Goal: Task Accomplishment & Management: Use online tool/utility

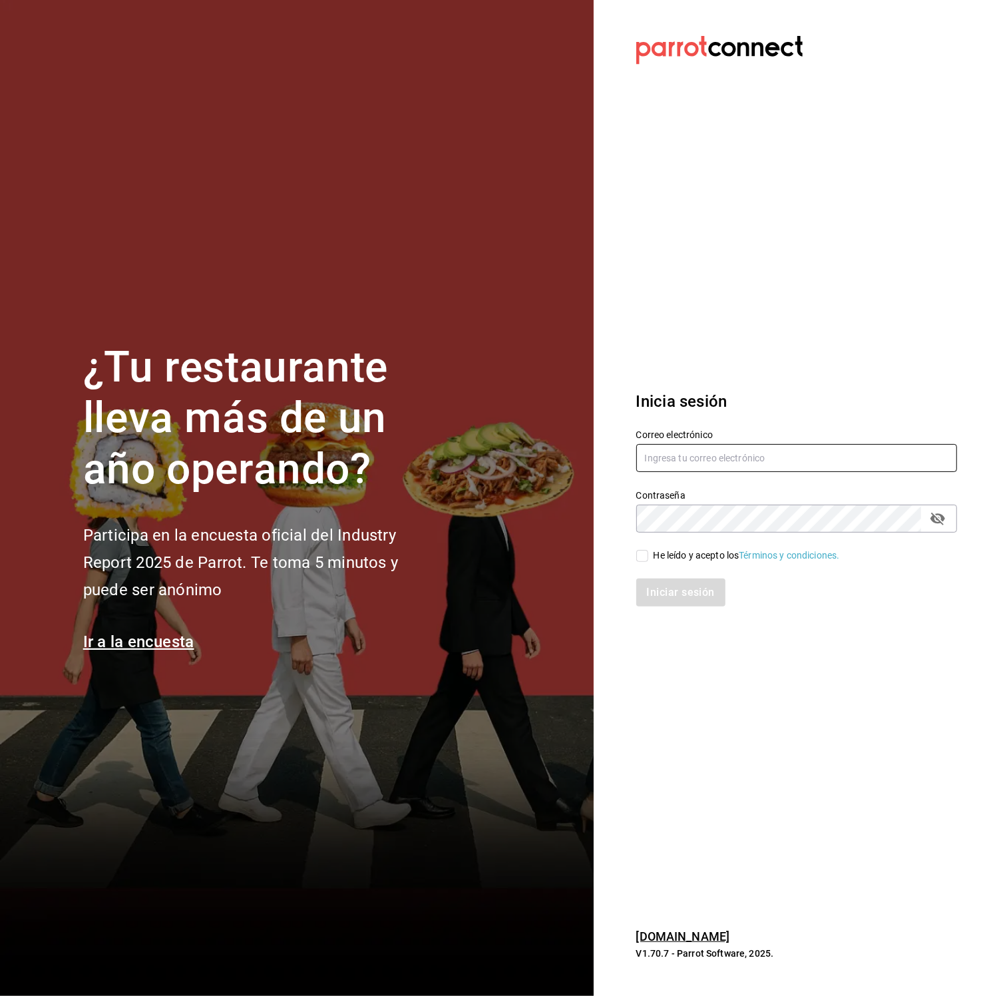
type input "karitzel.pilas@gmail.com"
click at [642, 555] on input "He leído y acepto los Términos y condiciones." at bounding box center [642, 556] width 12 height 12
checkbox input "true"
click at [678, 590] on button "Iniciar sesión" at bounding box center [681, 593] width 91 height 28
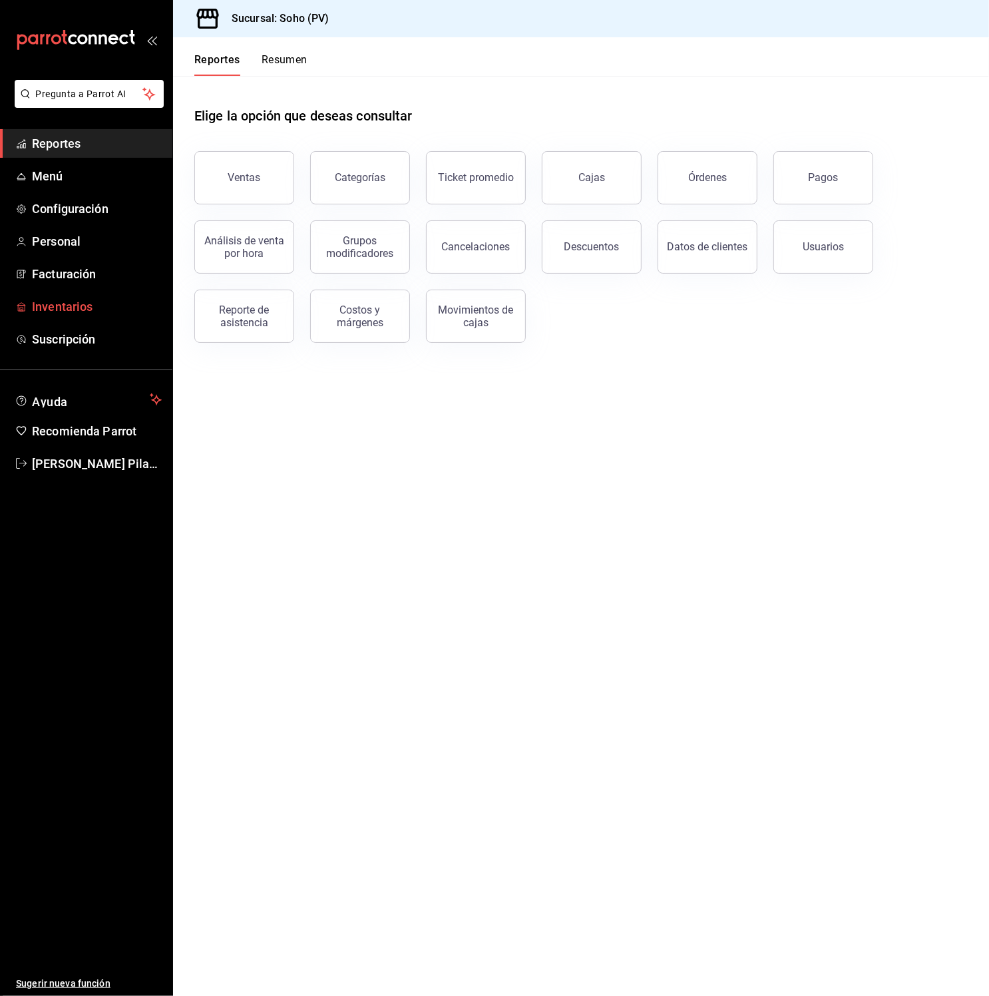
click at [77, 298] on span "Inventarios" at bounding box center [97, 307] width 130 height 18
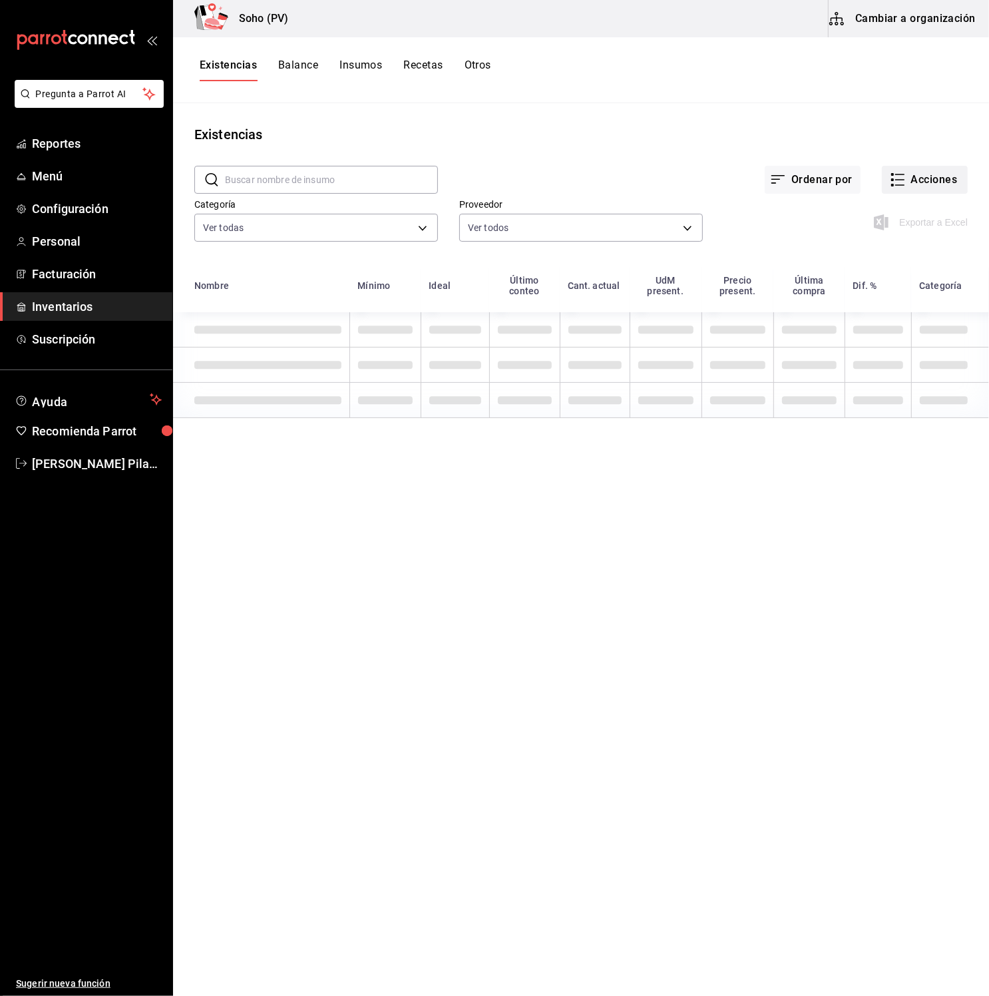
click at [912, 178] on button "Acciones" at bounding box center [925, 180] width 86 height 28
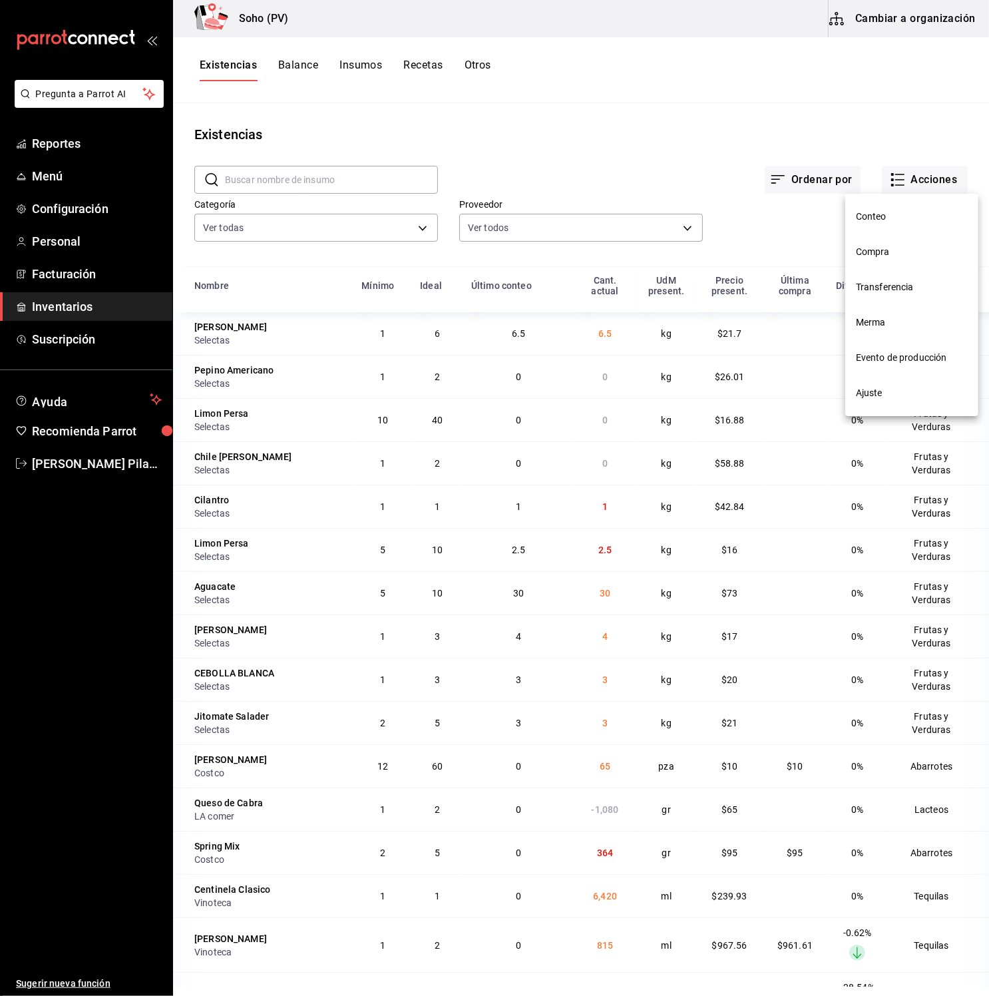
click at [57, 306] on div at bounding box center [494, 498] width 989 height 996
click at [904, 175] on icon "button" at bounding box center [898, 180] width 16 height 16
click at [873, 258] on span "Compra" at bounding box center [912, 252] width 112 height 14
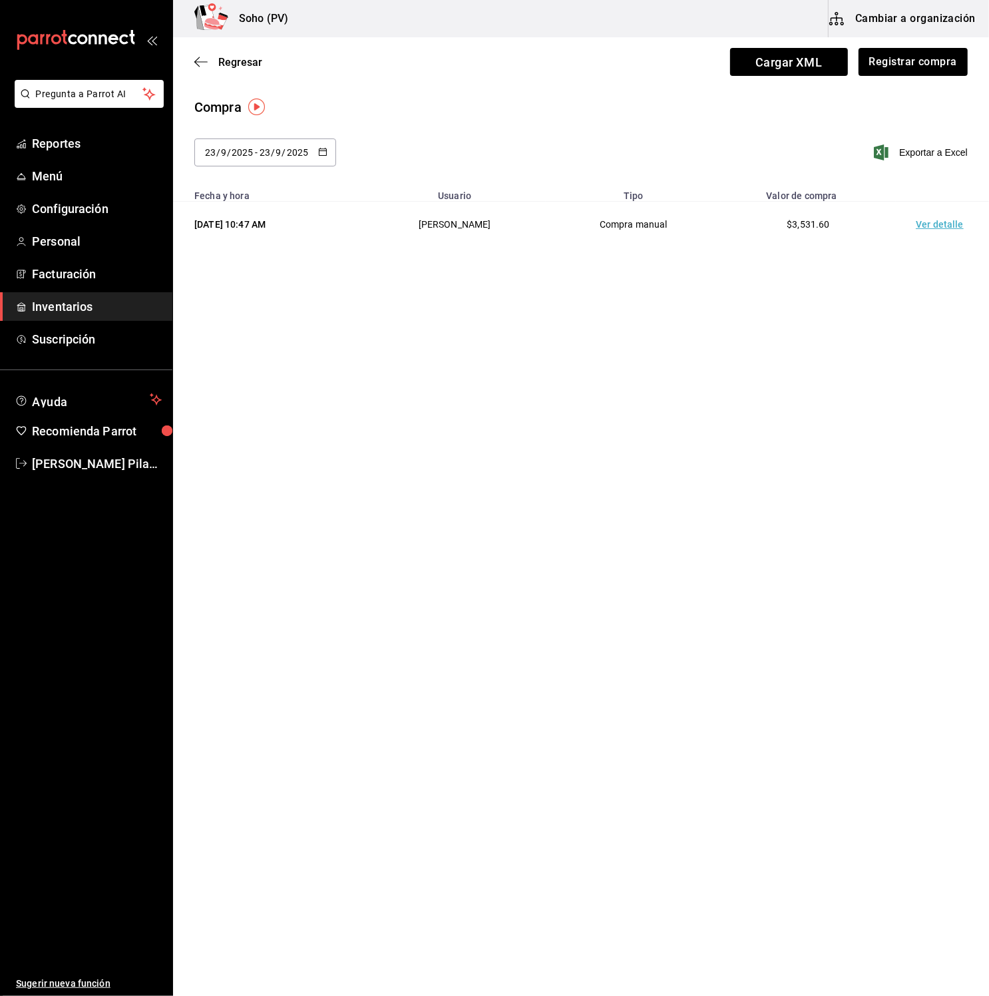
click at [322, 147] on icon "button" at bounding box center [322, 151] width 9 height 9
click at [254, 318] on li "Mes actual" at bounding box center [257, 315] width 126 height 30
type input "2025-09-01"
type input "1"
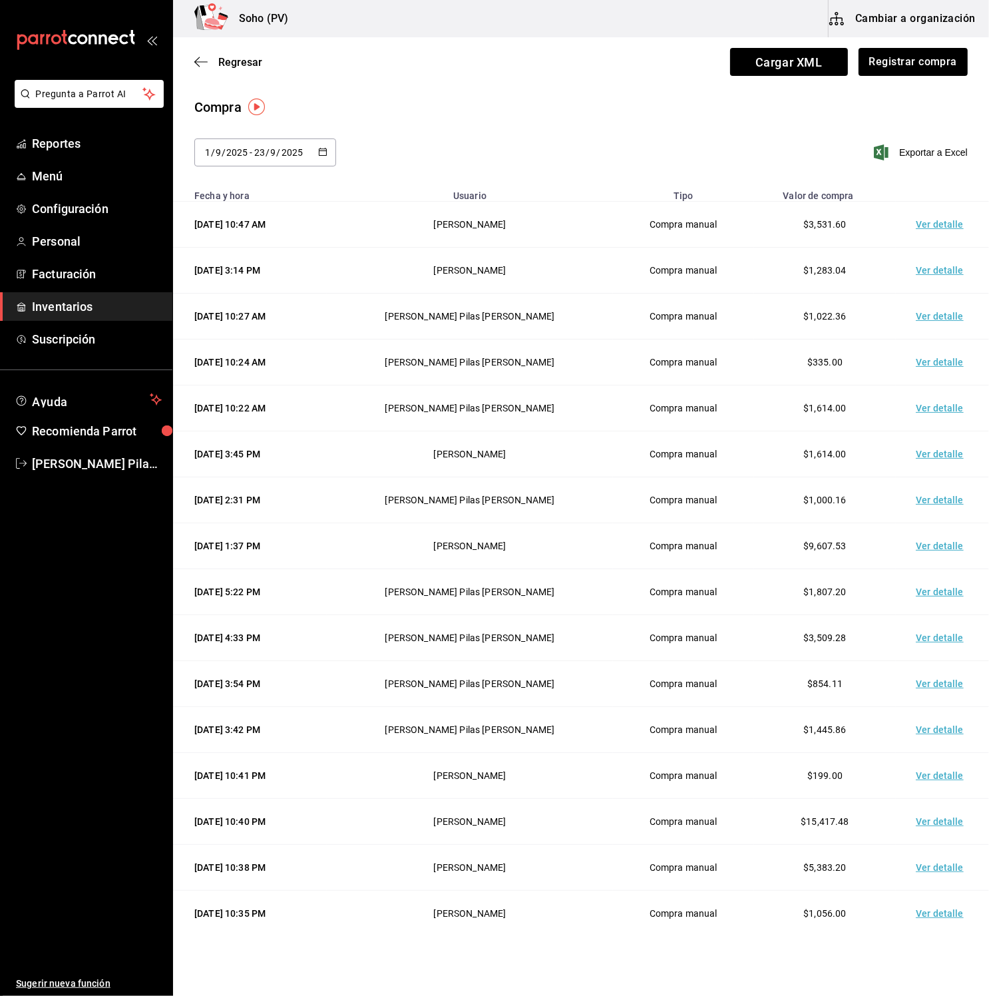
drag, startPoint x: 203, startPoint y: 467, endPoint x: 220, endPoint y: 208, distance: 260.2
click at [220, 208] on tbody "23/09/2025 10:47 AM Tania Villalobos Compra manual $3,531.60 Ver detalle 22/09/…" at bounding box center [581, 592] width 816 height 781
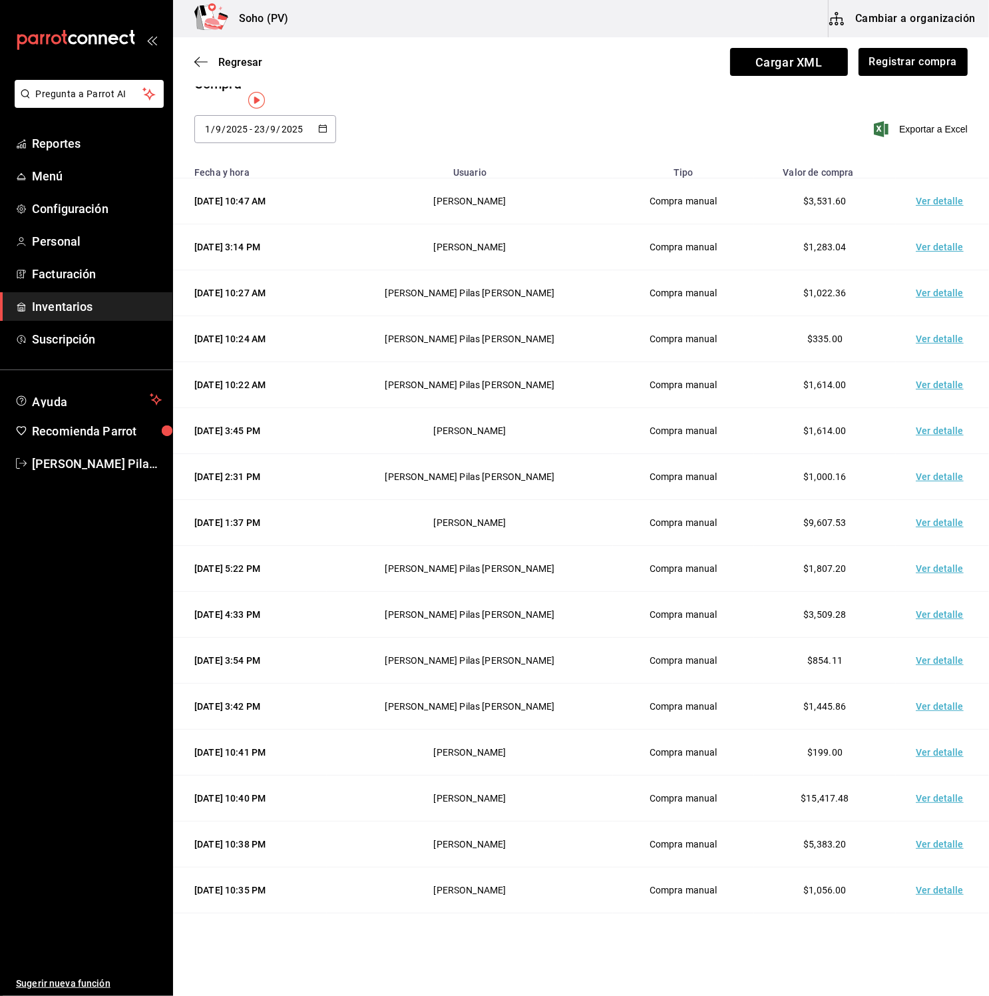
scroll to position [78, 0]
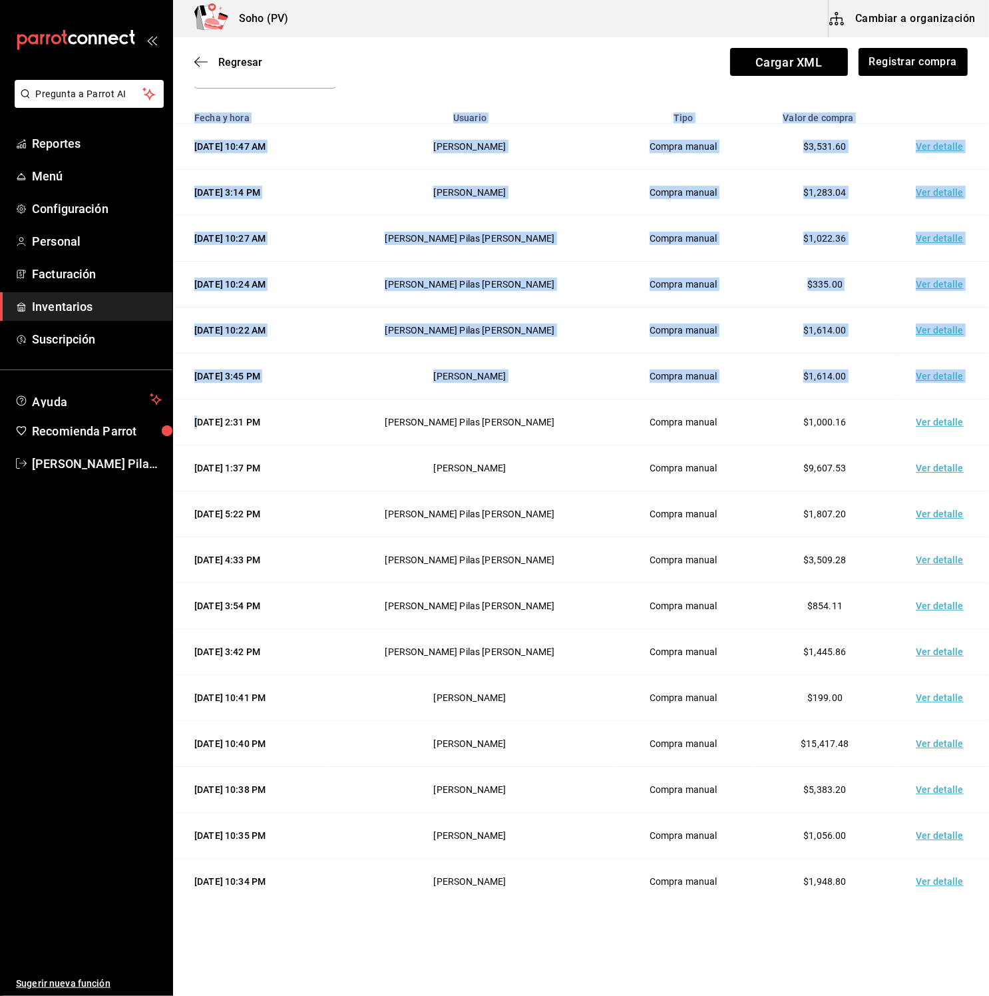
drag, startPoint x: 200, startPoint y: 494, endPoint x: 246, endPoint y: 914, distance: 422.5
click at [236, 921] on html "Pregunta a Parrot AI Reportes Menú Configuración Personal Facturación Inventari…" at bounding box center [494, 460] width 989 height 921
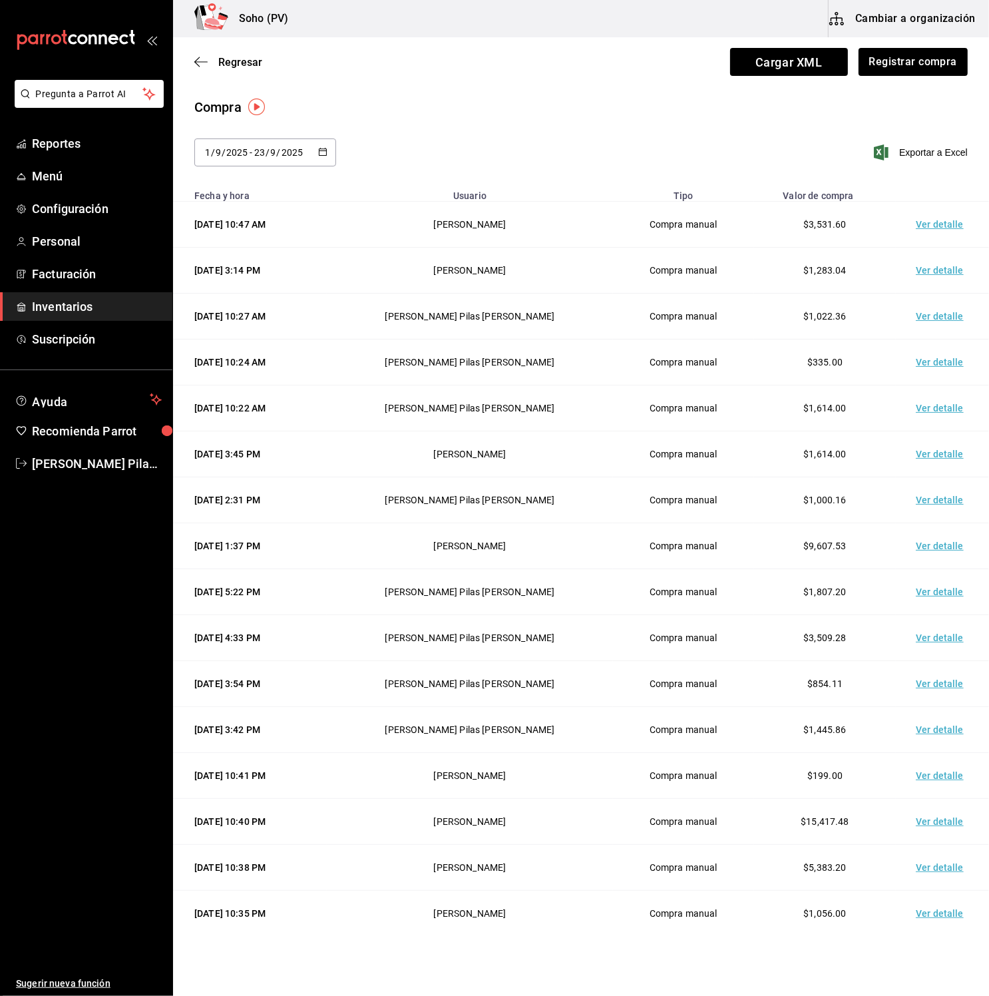
click at [578, 104] on div "Compra" at bounding box center [581, 107] width 774 height 20
click at [87, 303] on span "Inventarios" at bounding box center [97, 307] width 130 height 18
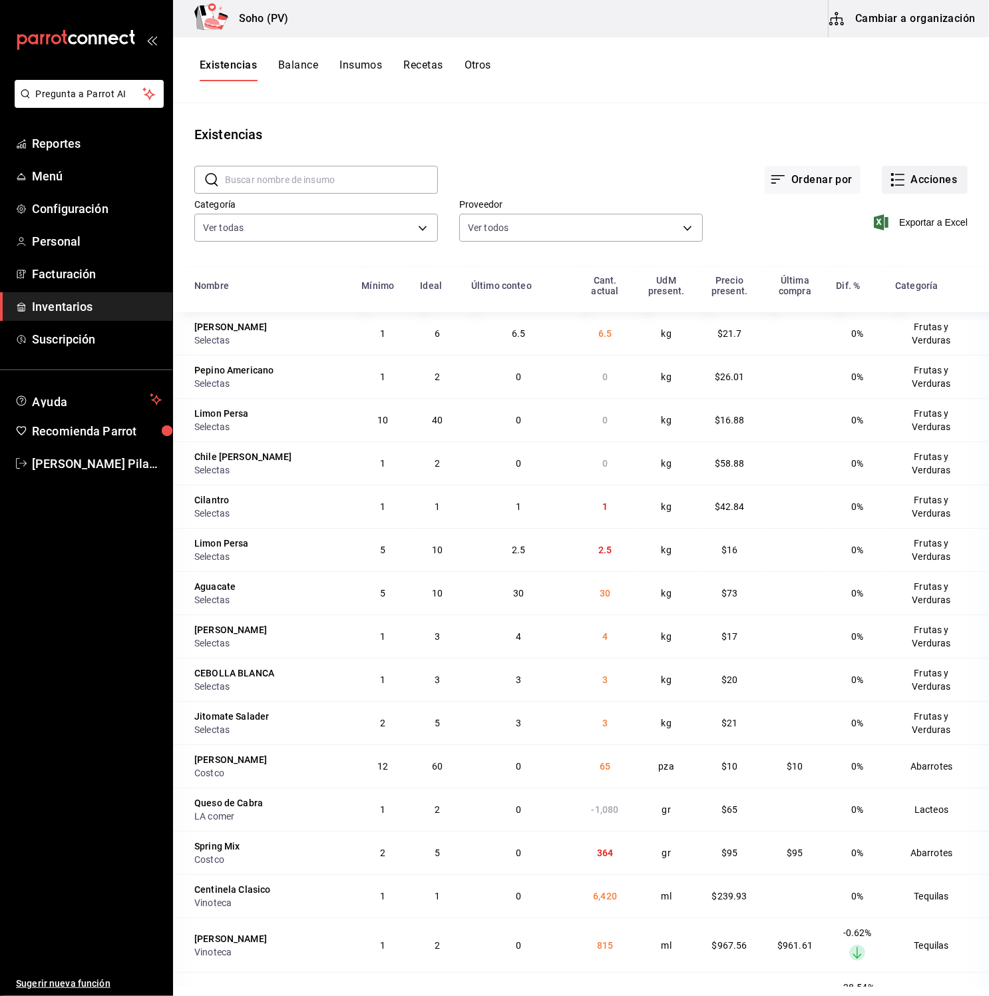
click at [911, 182] on button "Acciones" at bounding box center [925, 180] width 86 height 28
click at [914, 181] on button "Acciones" at bounding box center [925, 180] width 86 height 28
click at [883, 215] on span "Conteo" at bounding box center [912, 217] width 112 height 14
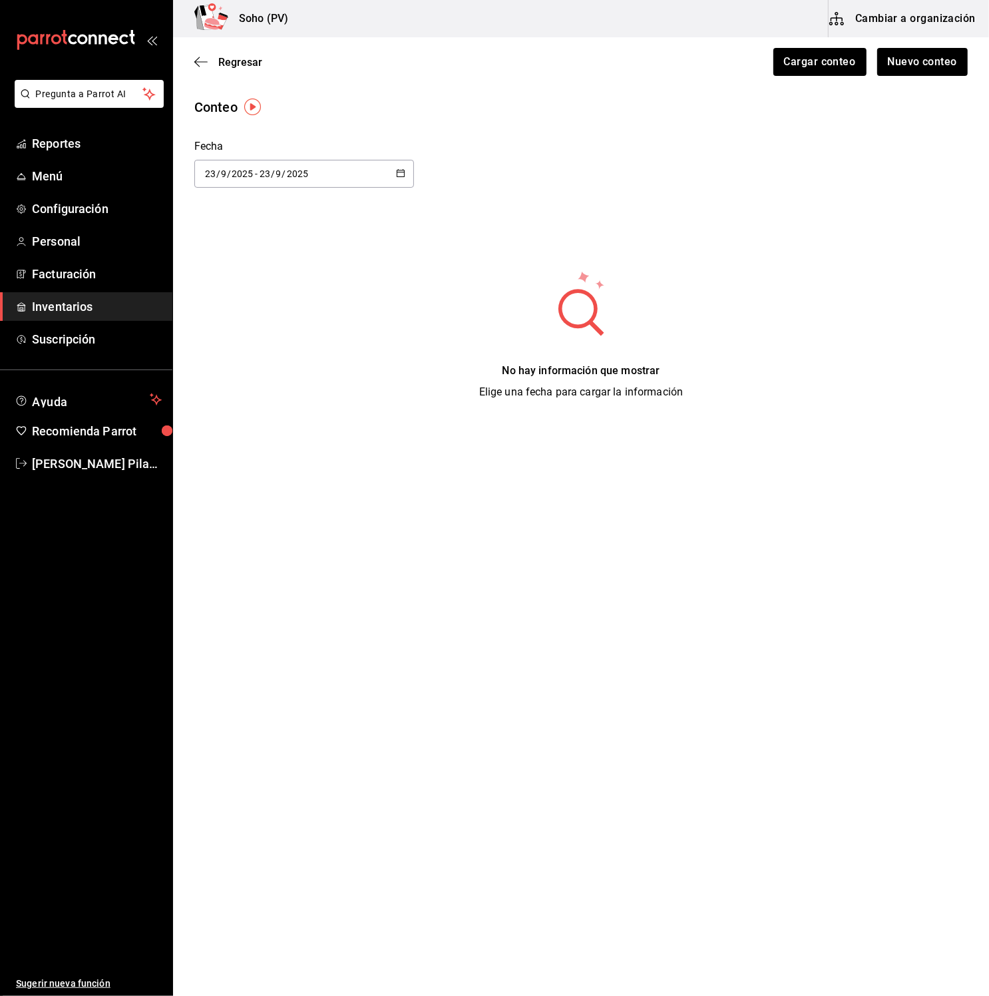
click at [83, 304] on span "Inventarios" at bounding box center [97, 307] width 130 height 18
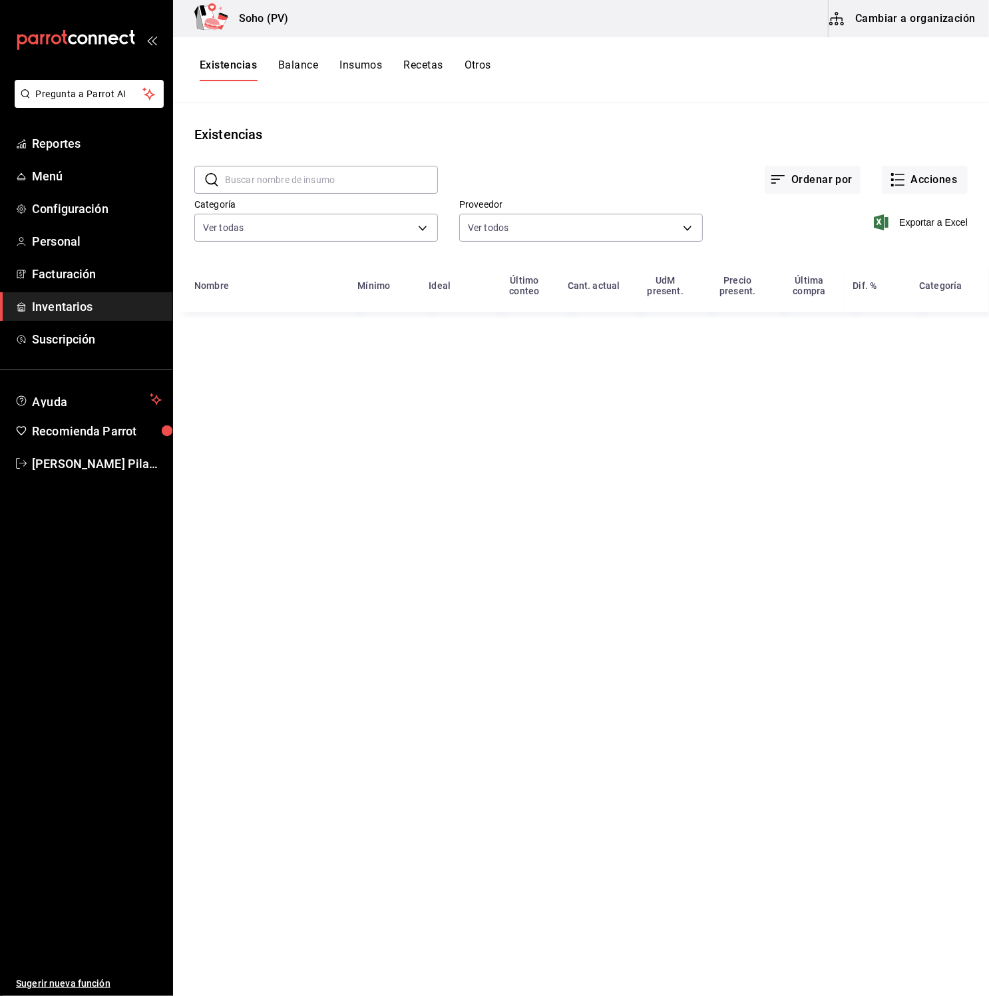
click at [901, 196] on div "Exportar a Excel" at bounding box center [835, 212] width 265 height 68
click at [906, 189] on button "Acciones" at bounding box center [925, 180] width 86 height 28
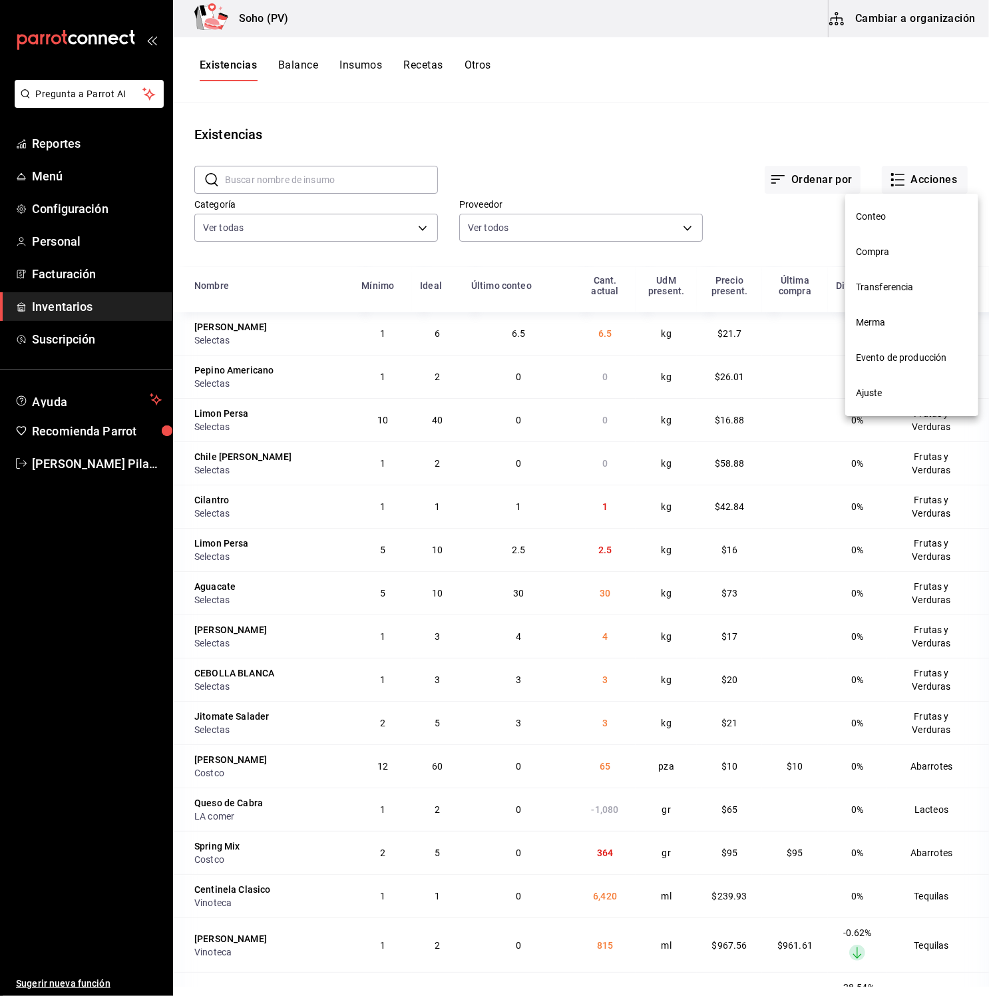
click at [900, 221] on span "Conteo" at bounding box center [912, 217] width 112 height 14
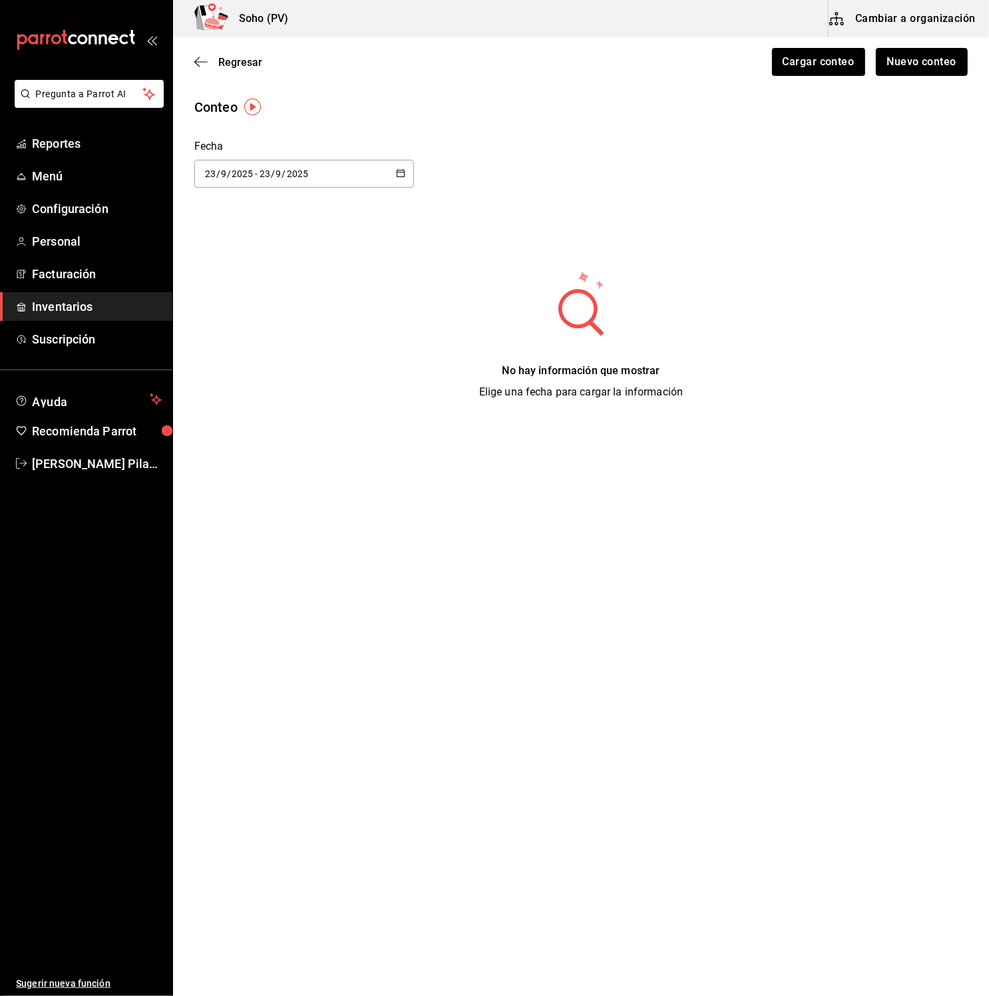
click at [916, 50] on button "Nuevo conteo" at bounding box center [922, 62] width 93 height 28
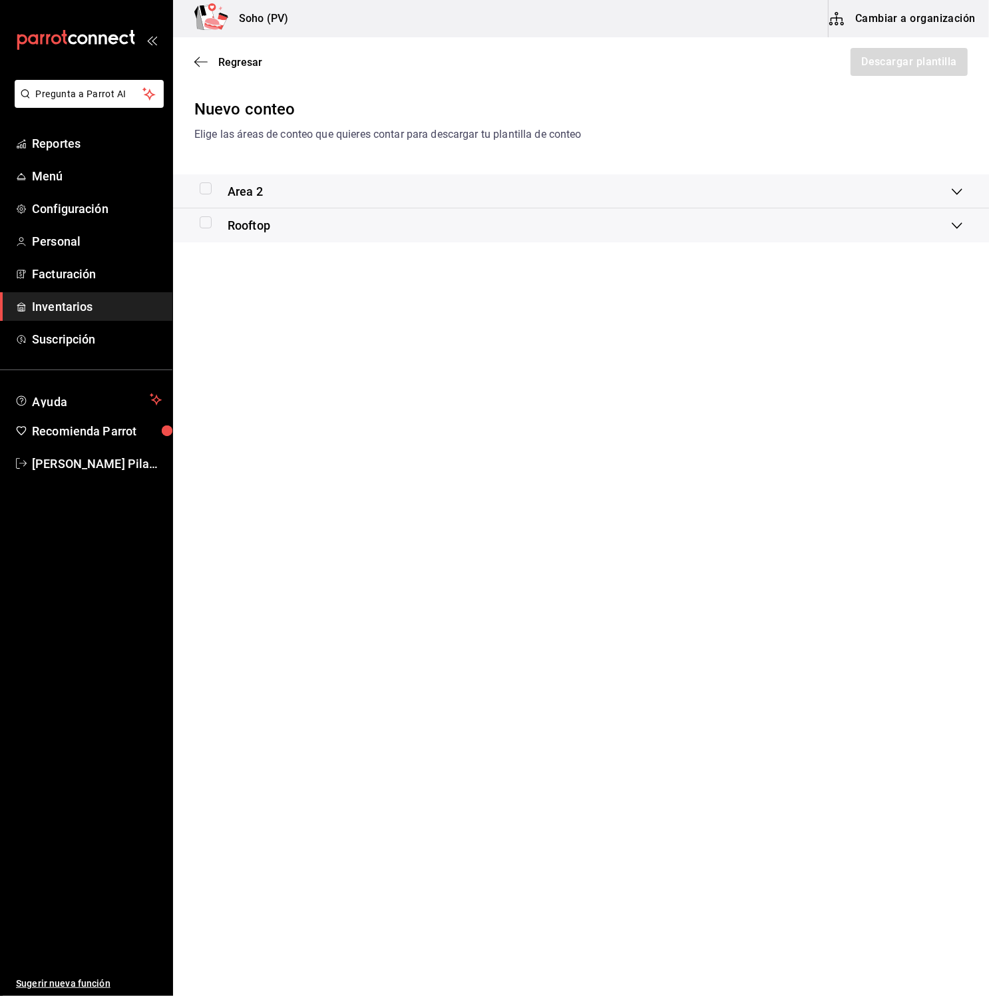
click at [224, 228] on div "Rooftop" at bounding box center [235, 225] width 71 height 18
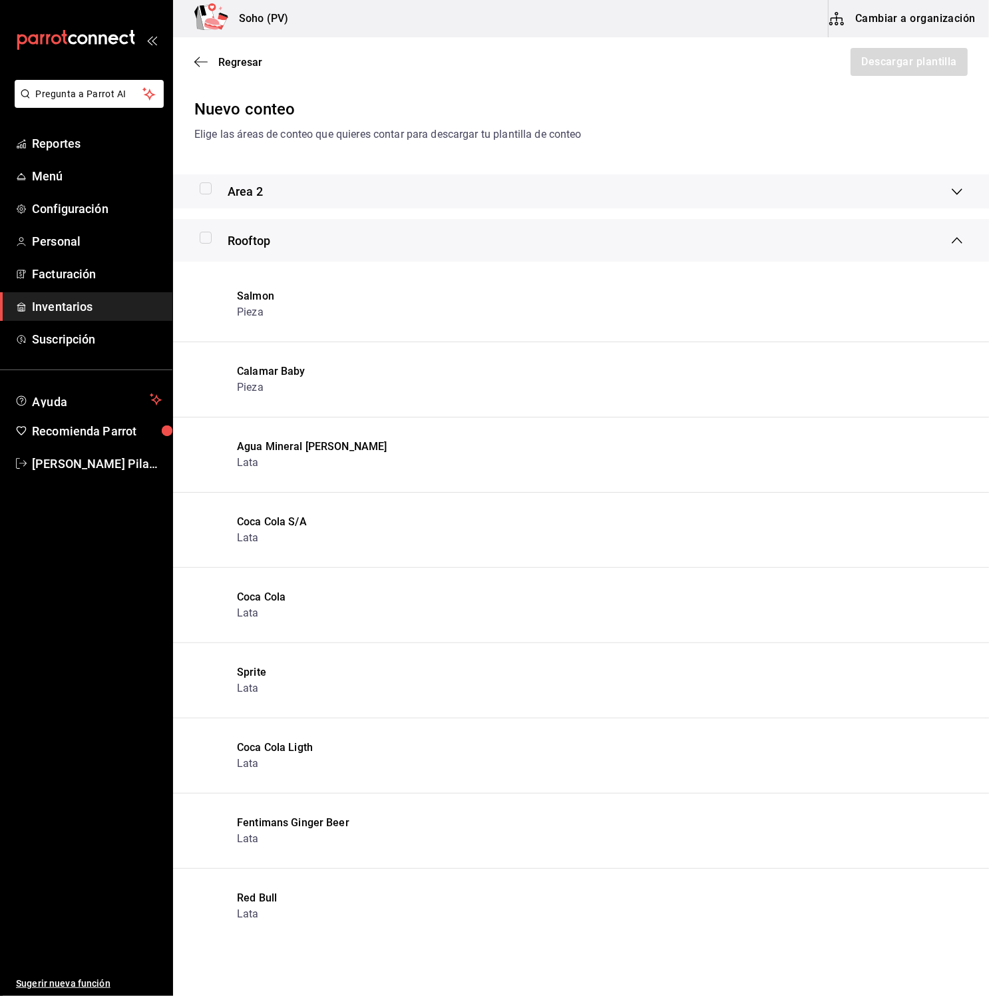
click at [215, 237] on label at bounding box center [208, 238] width 17 height 12
click at [212, 237] on input "checkbox" at bounding box center [206, 238] width 12 height 12
click at [210, 238] on input "checkbox" at bounding box center [206, 238] width 12 height 12
checkbox input "true"
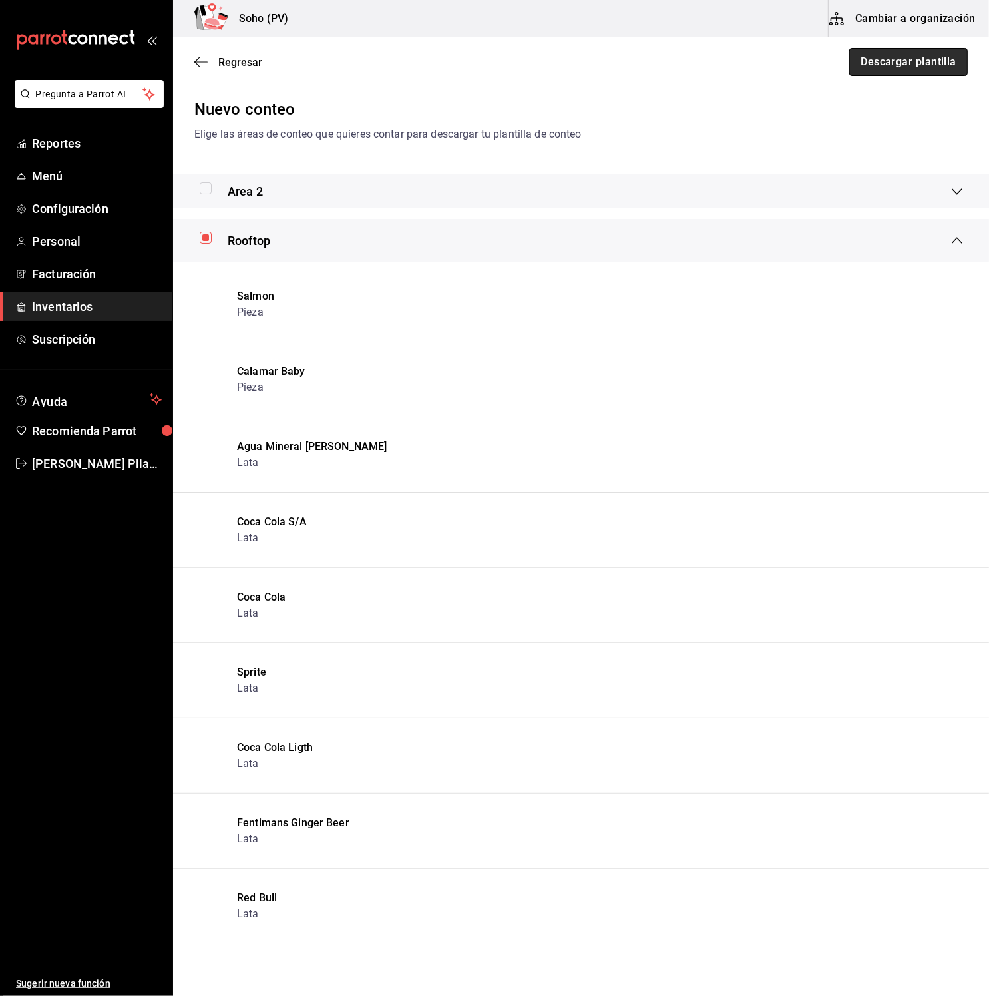
click at [957, 64] on button "Descargar plantilla" at bounding box center [908, 62] width 118 height 28
click at [200, 63] on icon "button" at bounding box center [200, 62] width 13 height 12
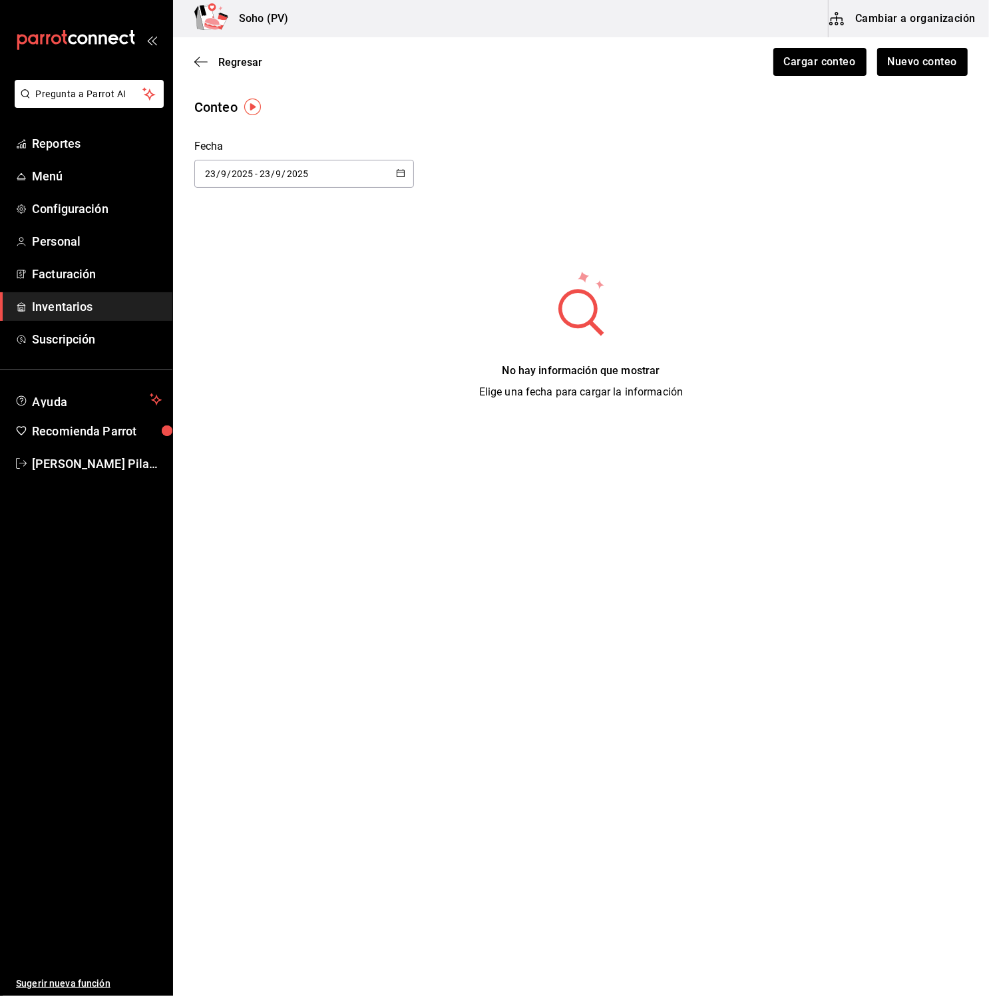
click at [124, 315] on span "Inventarios" at bounding box center [97, 307] width 130 height 18
click at [124, 314] on span "Inventarios" at bounding box center [97, 307] width 130 height 18
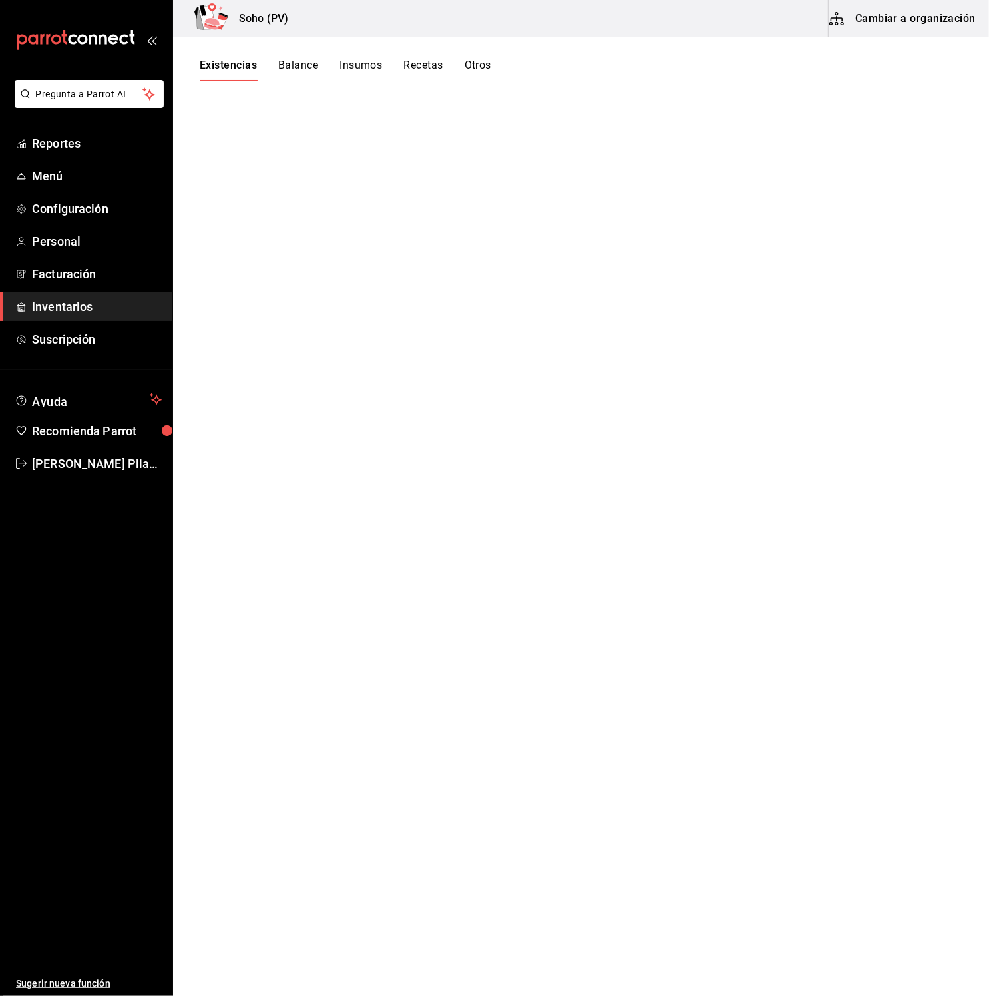
click at [115, 308] on span "Inventarios" at bounding box center [97, 307] width 130 height 18
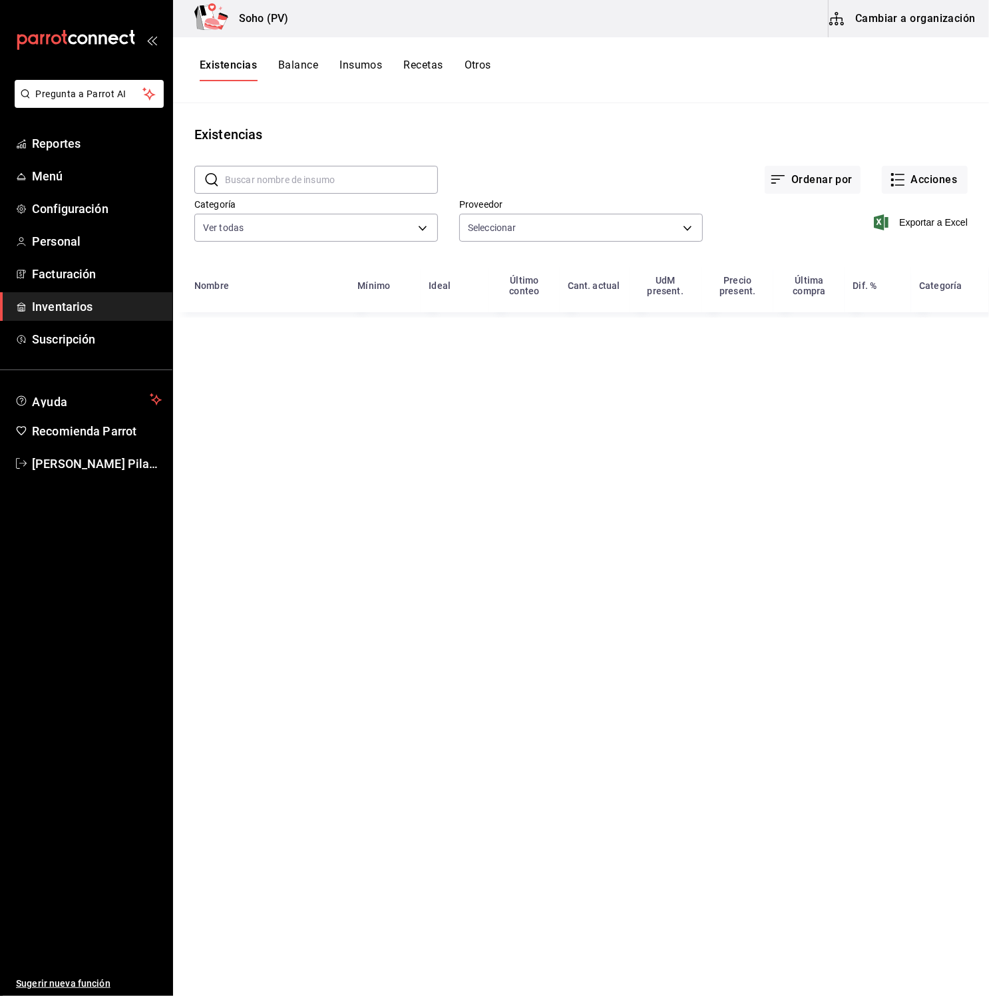
type input "3d4514a6-55ad-4ea7-a61f-16055b5070b0,319042a7-1e81-442b-9dbe-3b60175dd6c1,4536d…"
click at [915, 188] on button "Acciones" at bounding box center [925, 180] width 86 height 28
click at [919, 184] on div at bounding box center [494, 498] width 989 height 996
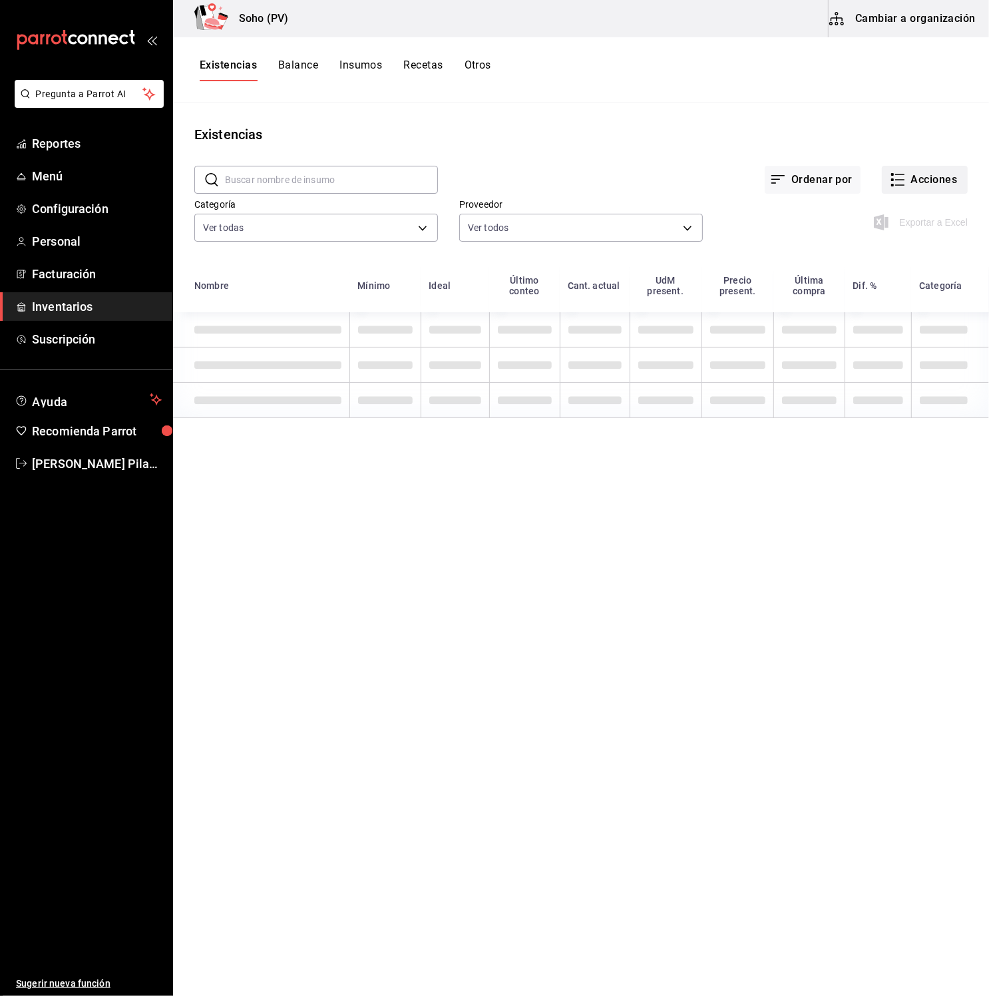
click at [906, 178] on button "Acciones" at bounding box center [925, 180] width 86 height 28
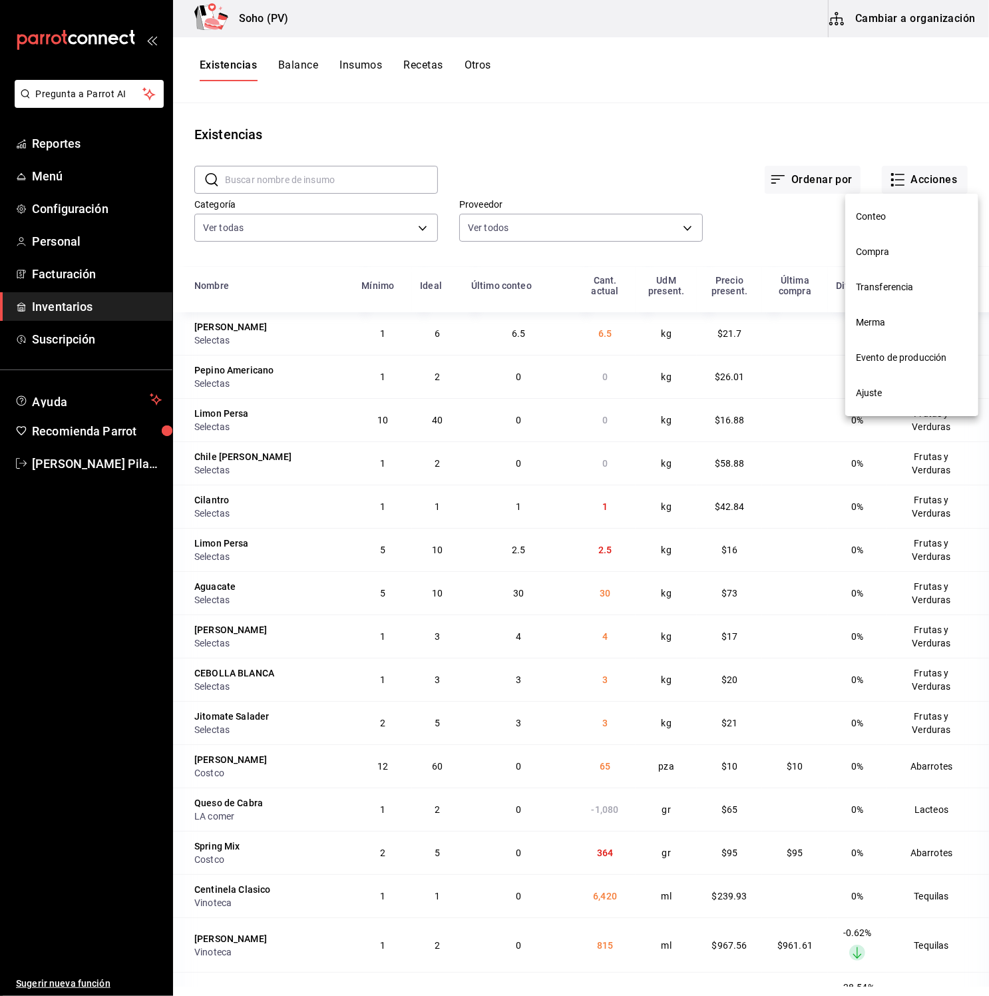
click at [895, 206] on li "Conteo" at bounding box center [911, 216] width 133 height 35
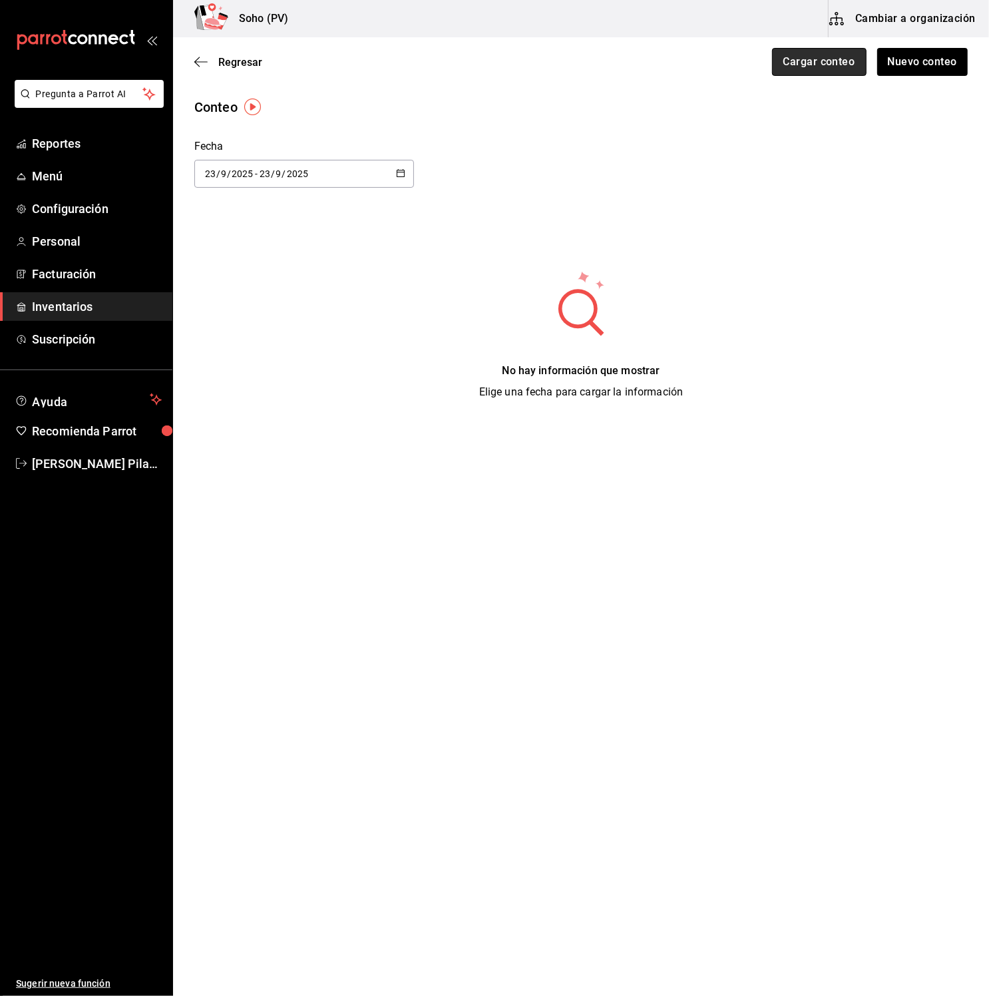
click at [812, 65] on button "Cargar conteo" at bounding box center [819, 62] width 95 height 28
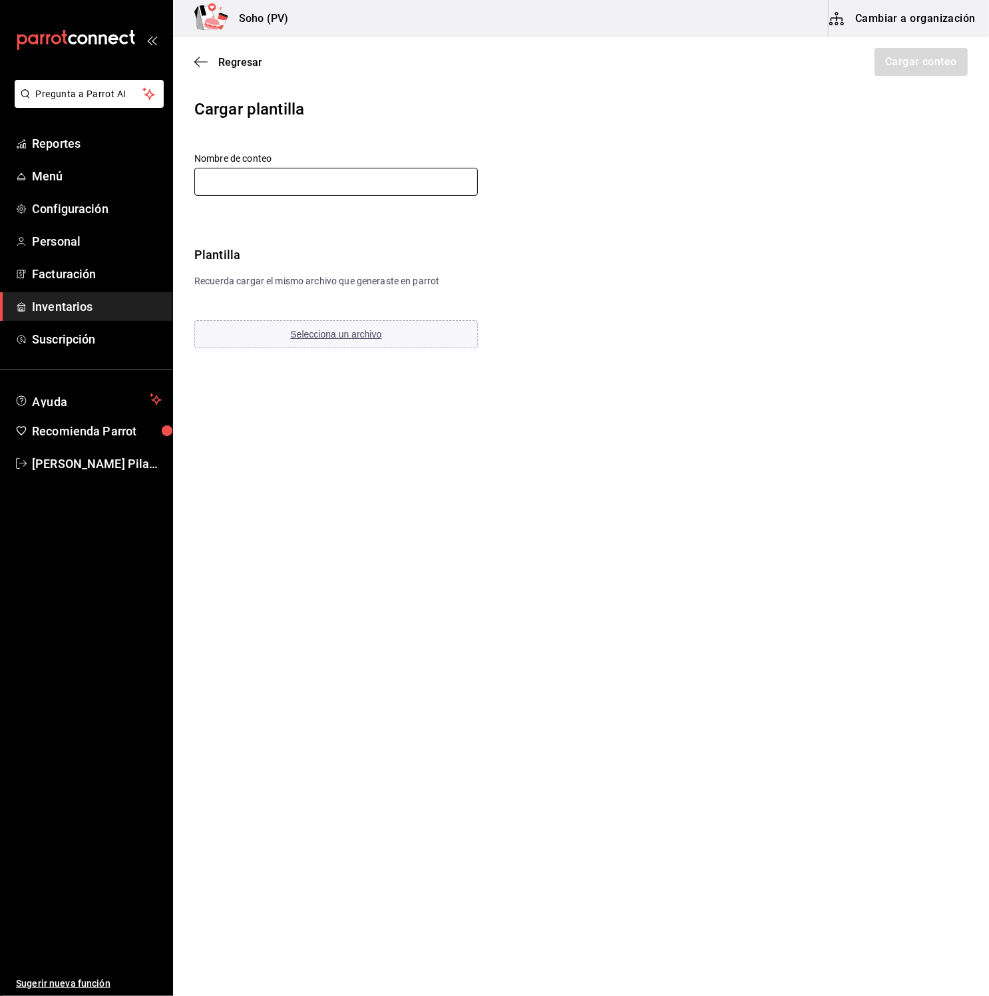
click at [395, 188] on input "text" at bounding box center [336, 182] width 284 height 28
type input "12,05,0"
click at [509, 258] on div "Plantilla" at bounding box center [364, 255] width 340 height 18
click at [383, 329] on button "Selecciona un archivo" at bounding box center [336, 334] width 284 height 28
drag, startPoint x: 63, startPoint y: 295, endPoint x: 73, endPoint y: 307, distance: 15.2
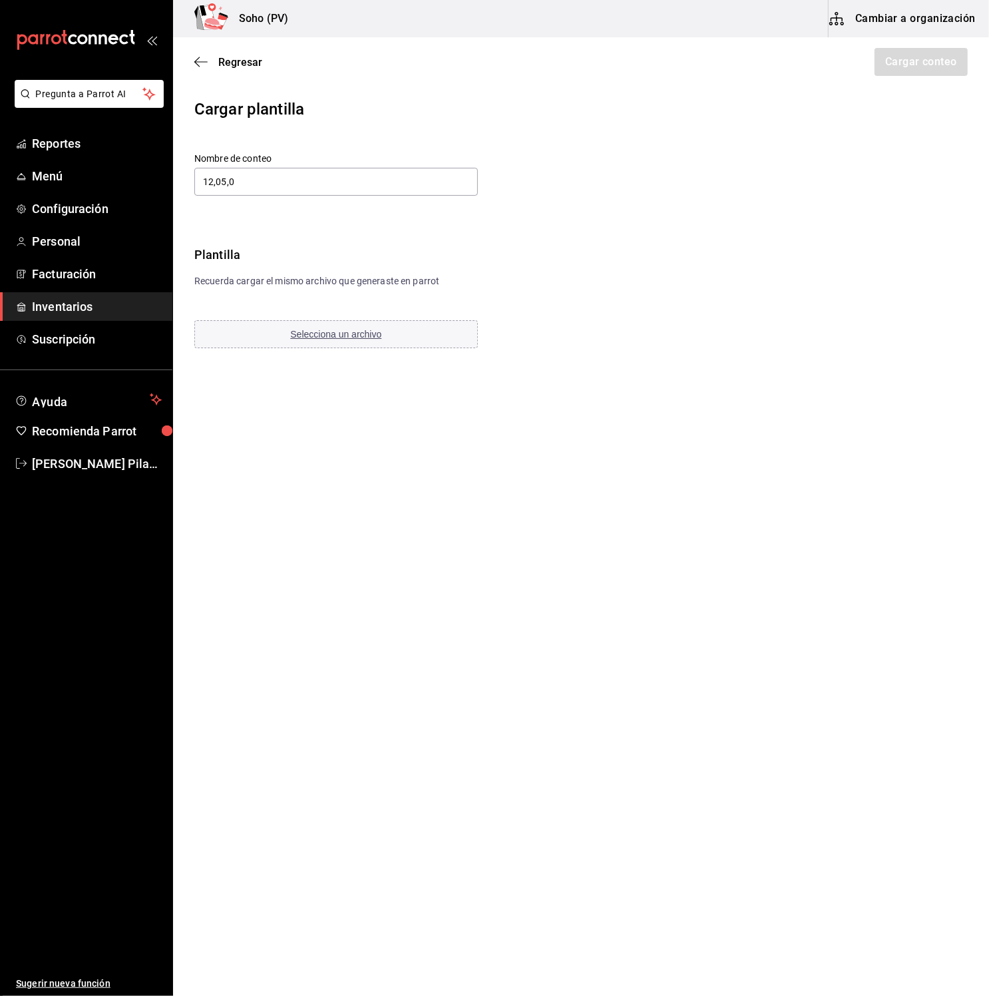
click at [64, 296] on link "Inventarios" at bounding box center [86, 306] width 172 height 29
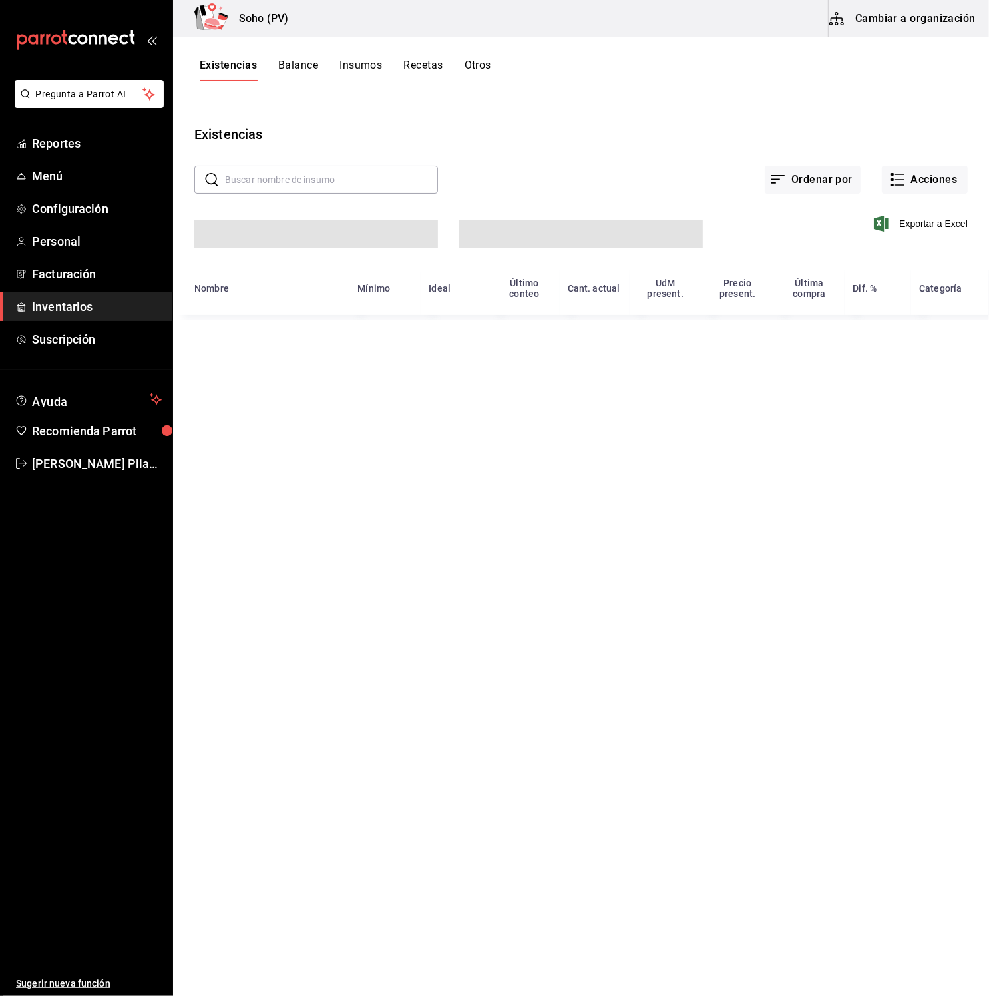
click at [73, 308] on span "Inventarios" at bounding box center [97, 307] width 130 height 18
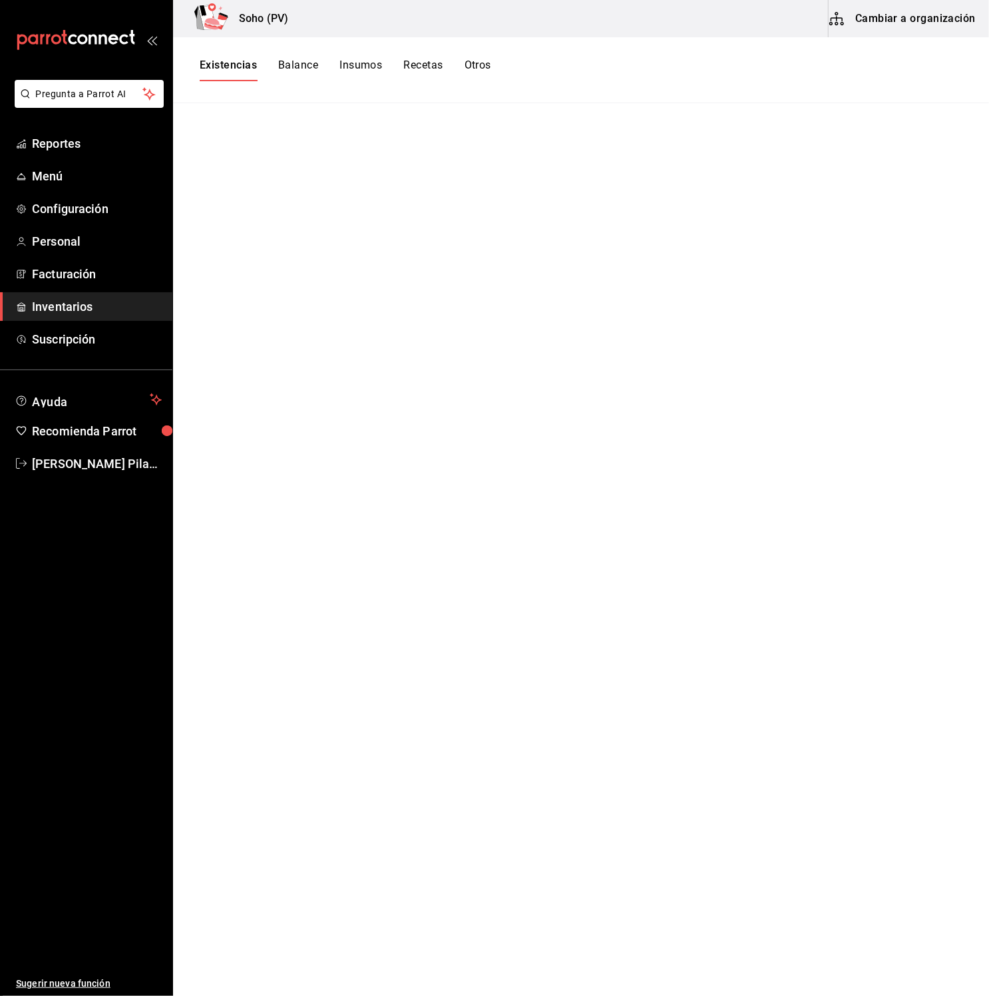
click at [127, 307] on span "Inventarios" at bounding box center [97, 307] width 130 height 18
click at [83, 322] on ul "Reportes Menú Configuración Personal Facturación Inventarios Suscripción" at bounding box center [86, 241] width 172 height 224
click at [129, 314] on span "Inventarios" at bounding box center [97, 307] width 130 height 18
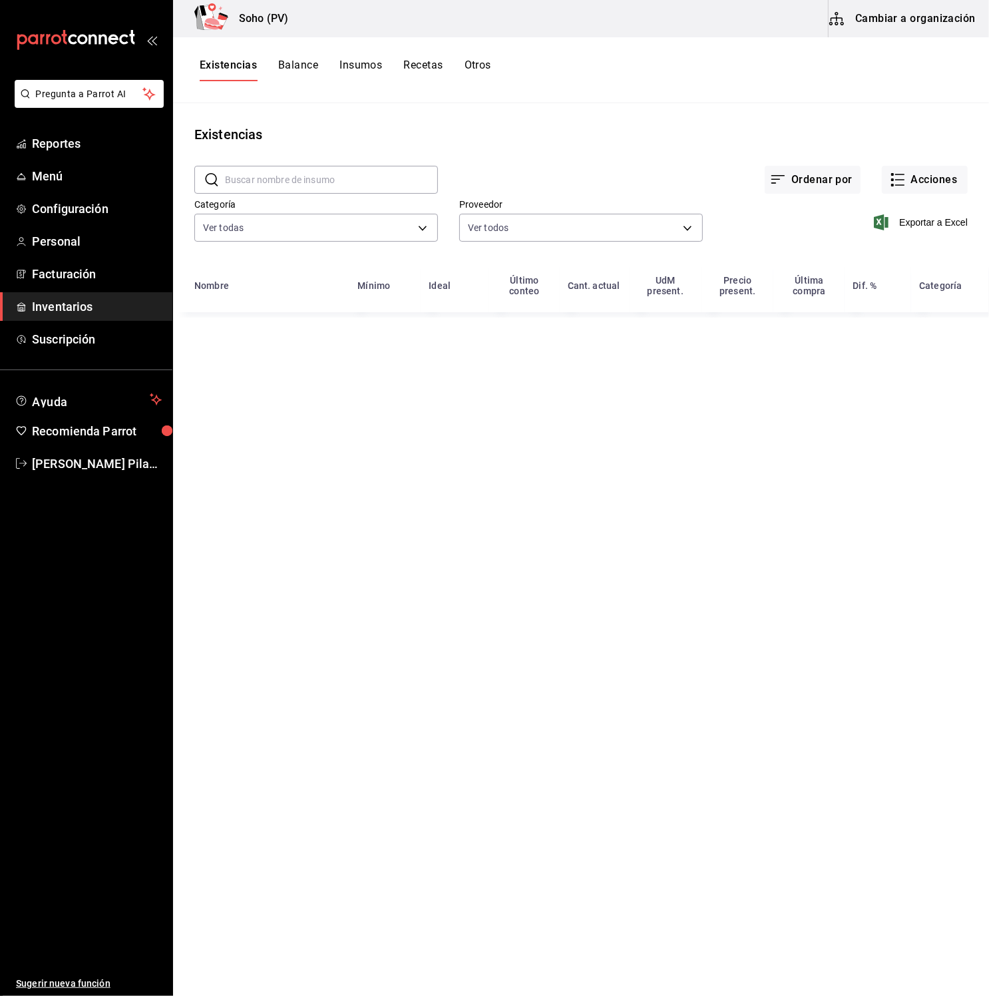
click at [56, 308] on span "Inventarios" at bounding box center [97, 307] width 130 height 18
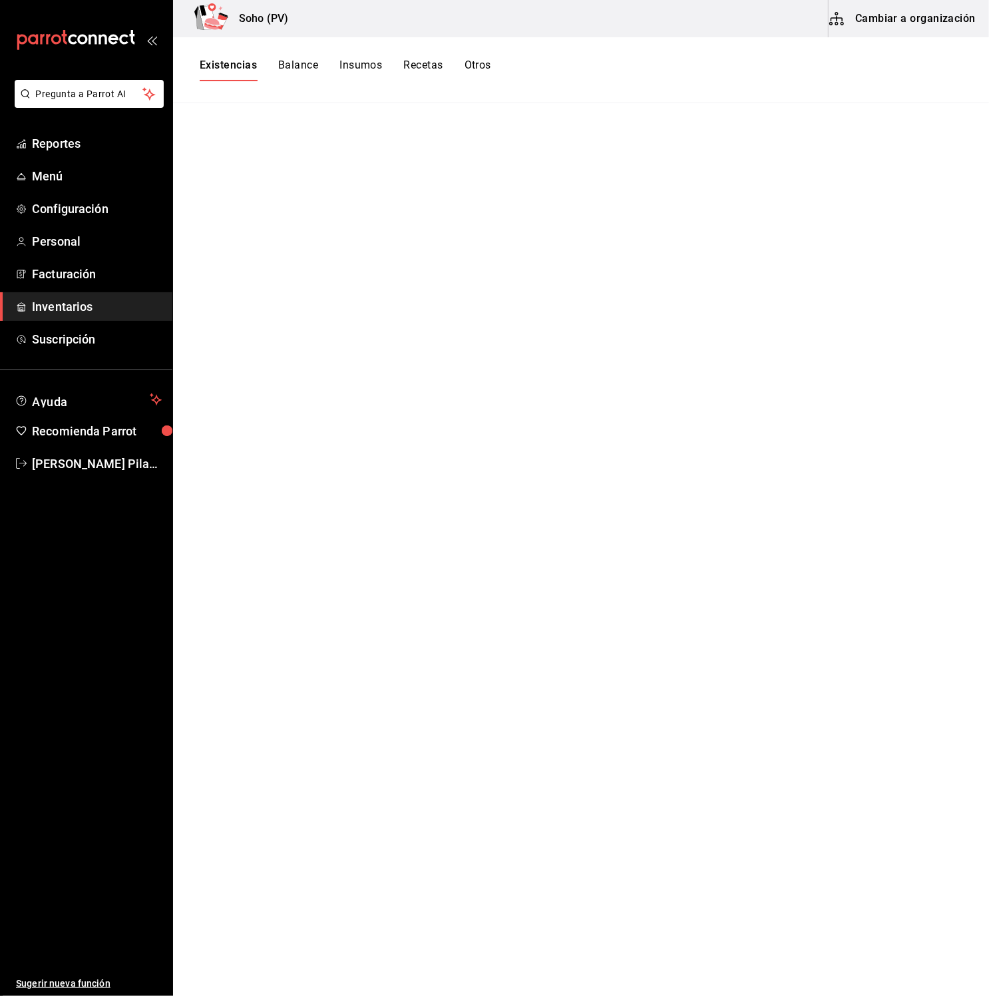
click at [62, 307] on span "Inventarios" at bounding box center [97, 307] width 130 height 18
click at [65, 307] on span "Inventarios" at bounding box center [97, 307] width 130 height 18
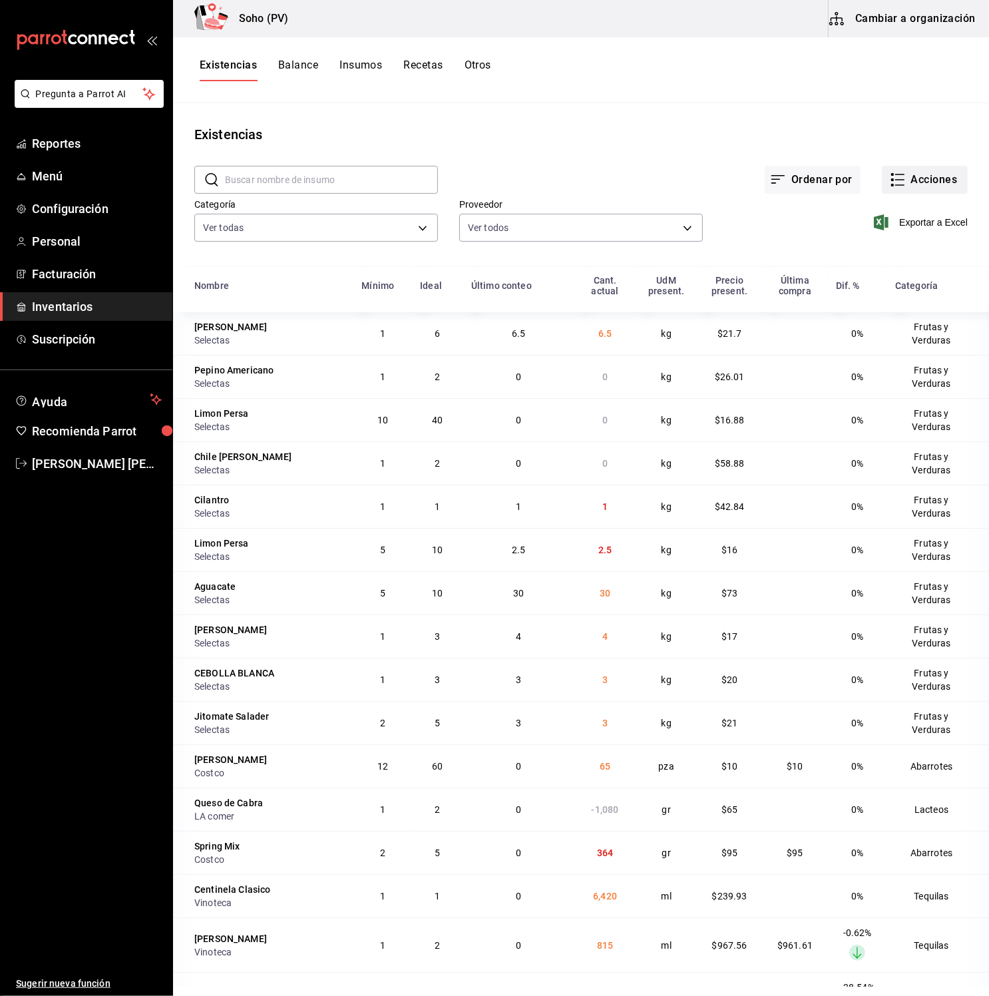
click at [911, 180] on button "Acciones" at bounding box center [925, 180] width 86 height 28
click at [883, 217] on span "Conteo" at bounding box center [912, 217] width 112 height 14
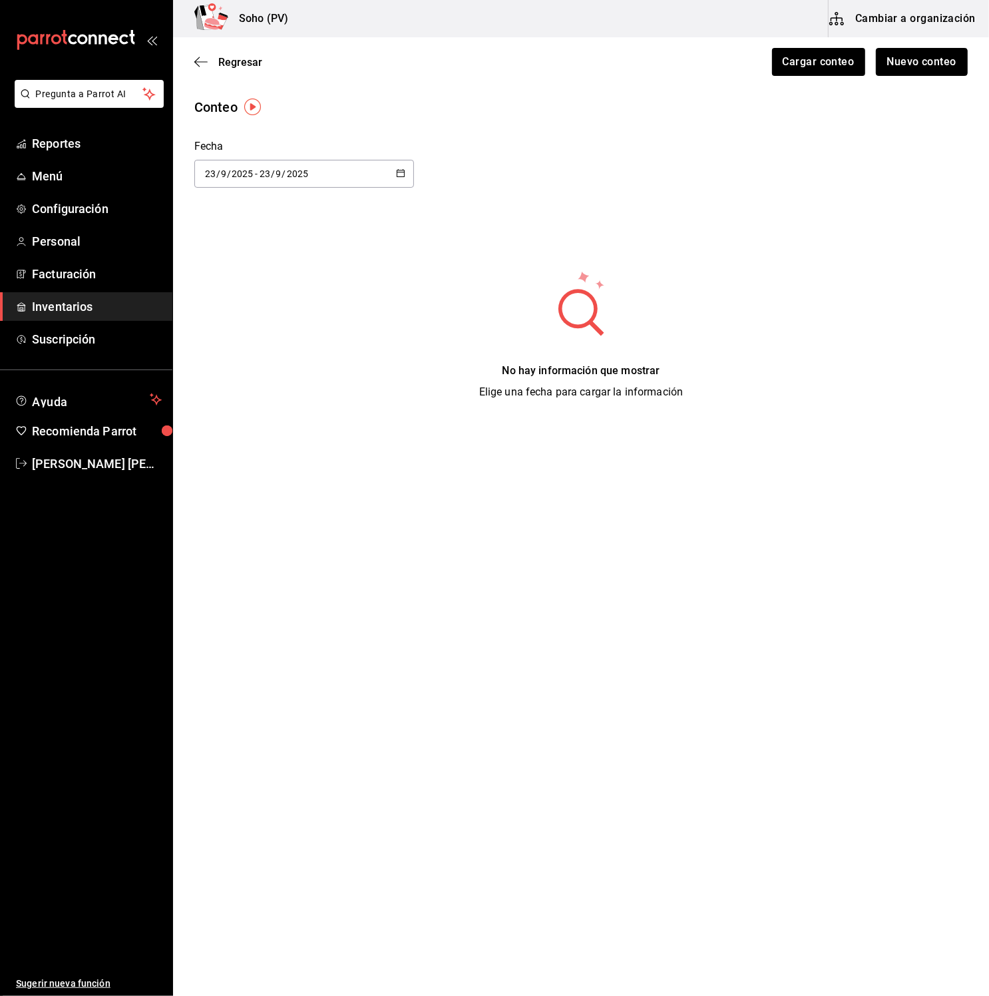
click at [924, 60] on button "Nuevo conteo" at bounding box center [922, 62] width 93 height 28
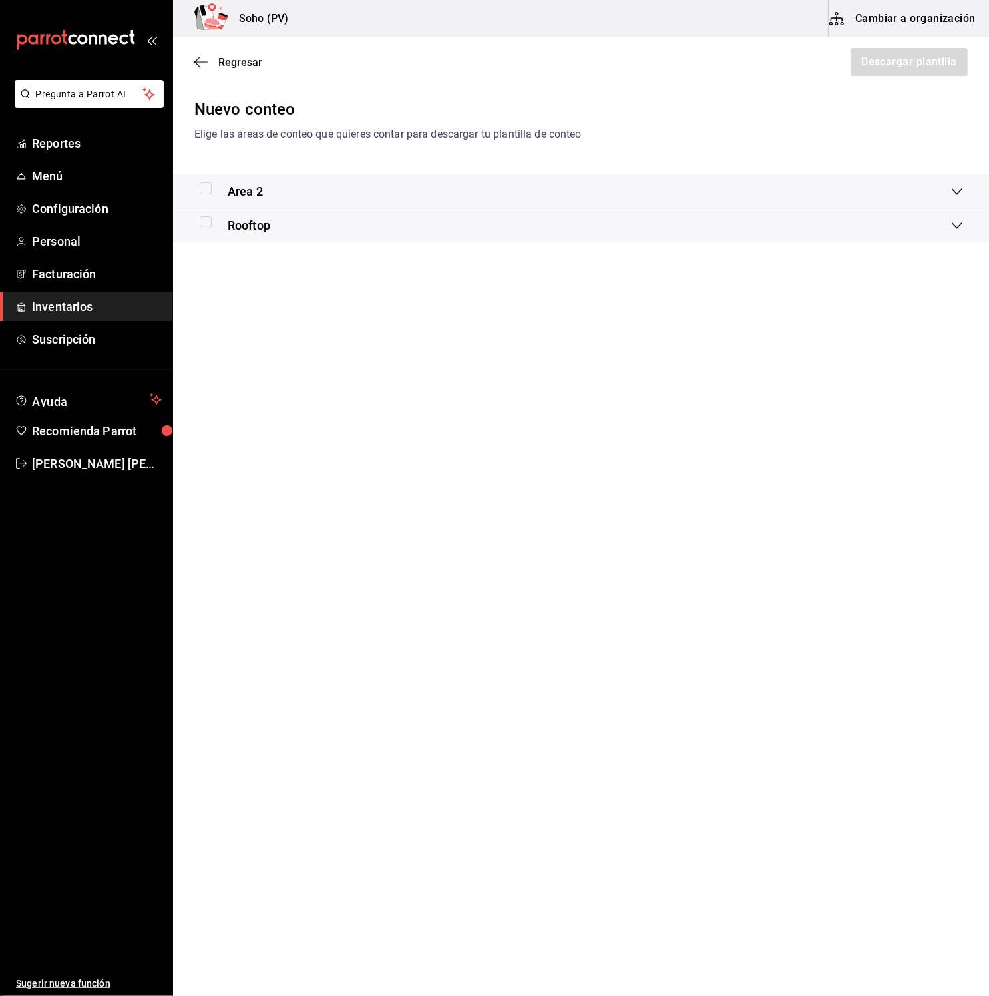
click at [203, 223] on input "checkbox" at bounding box center [206, 222] width 12 height 12
click at [207, 222] on input "checkbox" at bounding box center [206, 222] width 12 height 12
click at [208, 222] on input "checkbox" at bounding box center [206, 222] width 12 height 12
checkbox input "true"
click at [870, 63] on button "Descargar plantilla" at bounding box center [908, 62] width 118 height 28
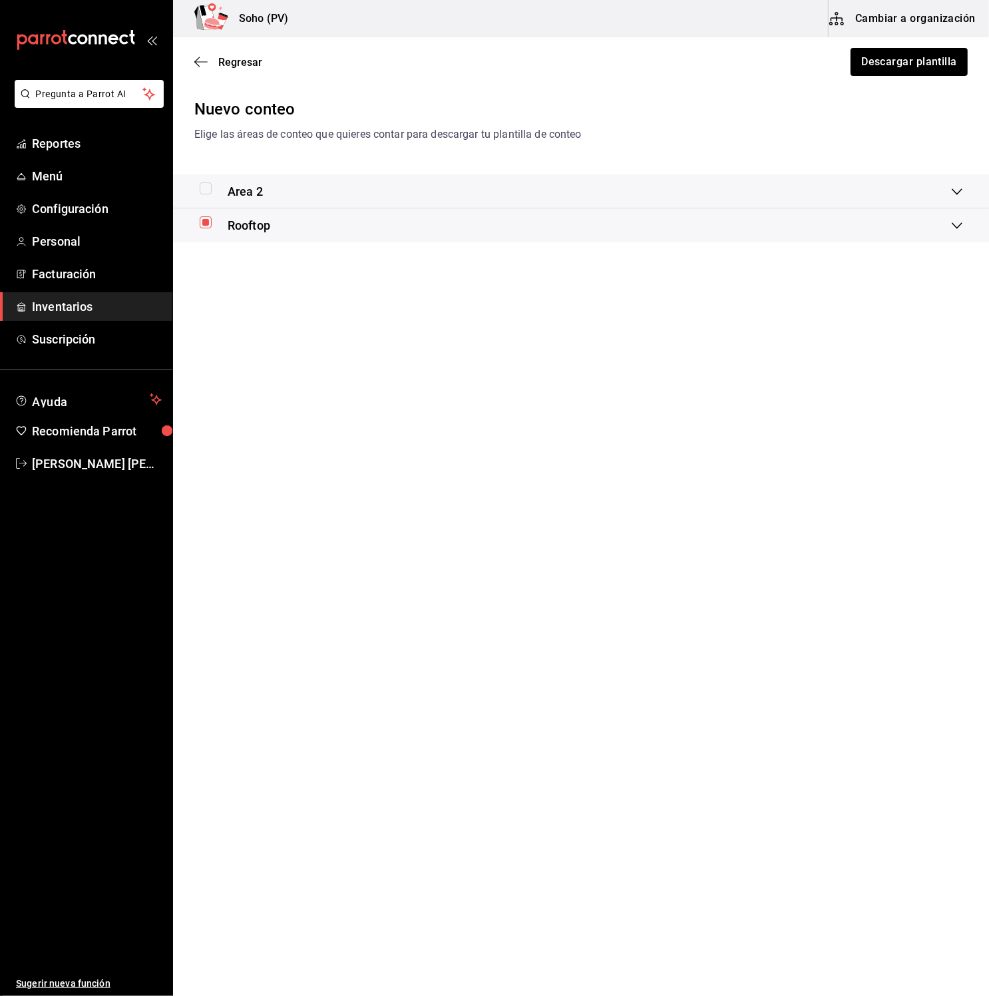
click at [104, 310] on span "Inventarios" at bounding box center [97, 307] width 130 height 18
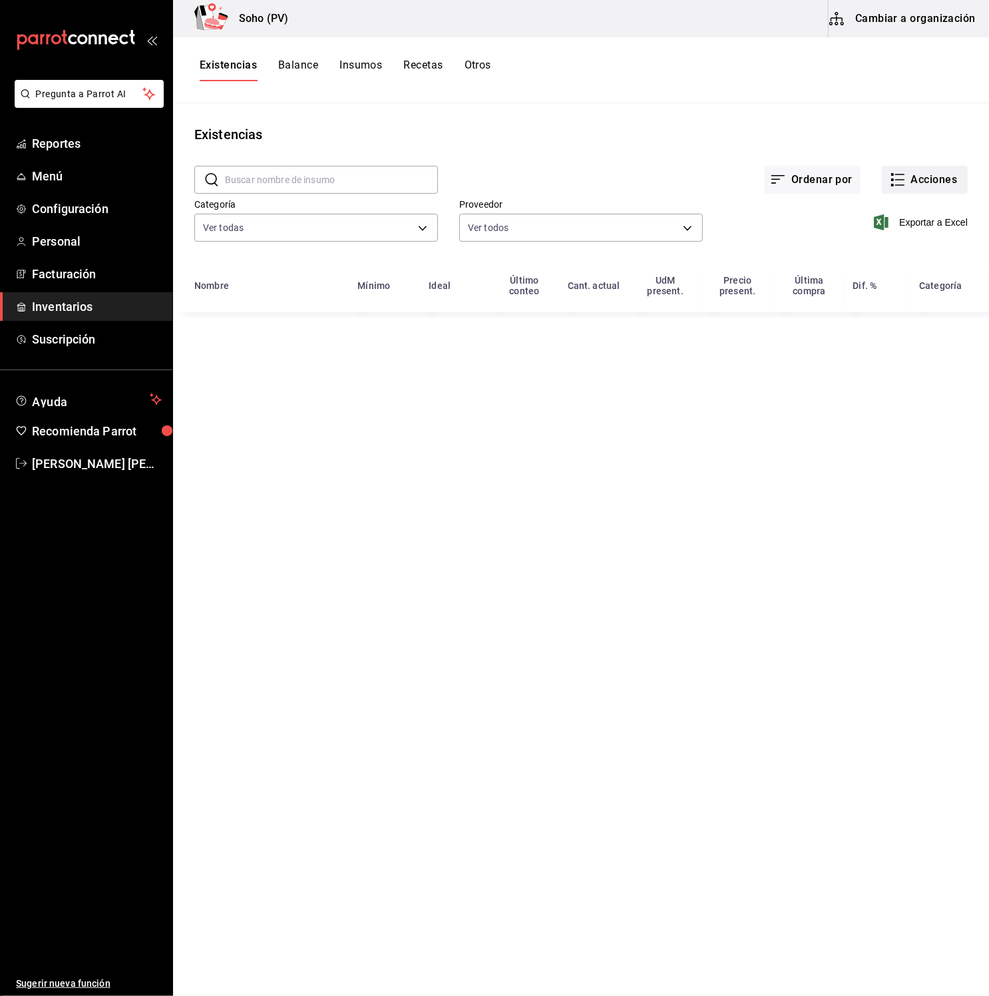
click at [942, 176] on button "Acciones" at bounding box center [925, 180] width 86 height 28
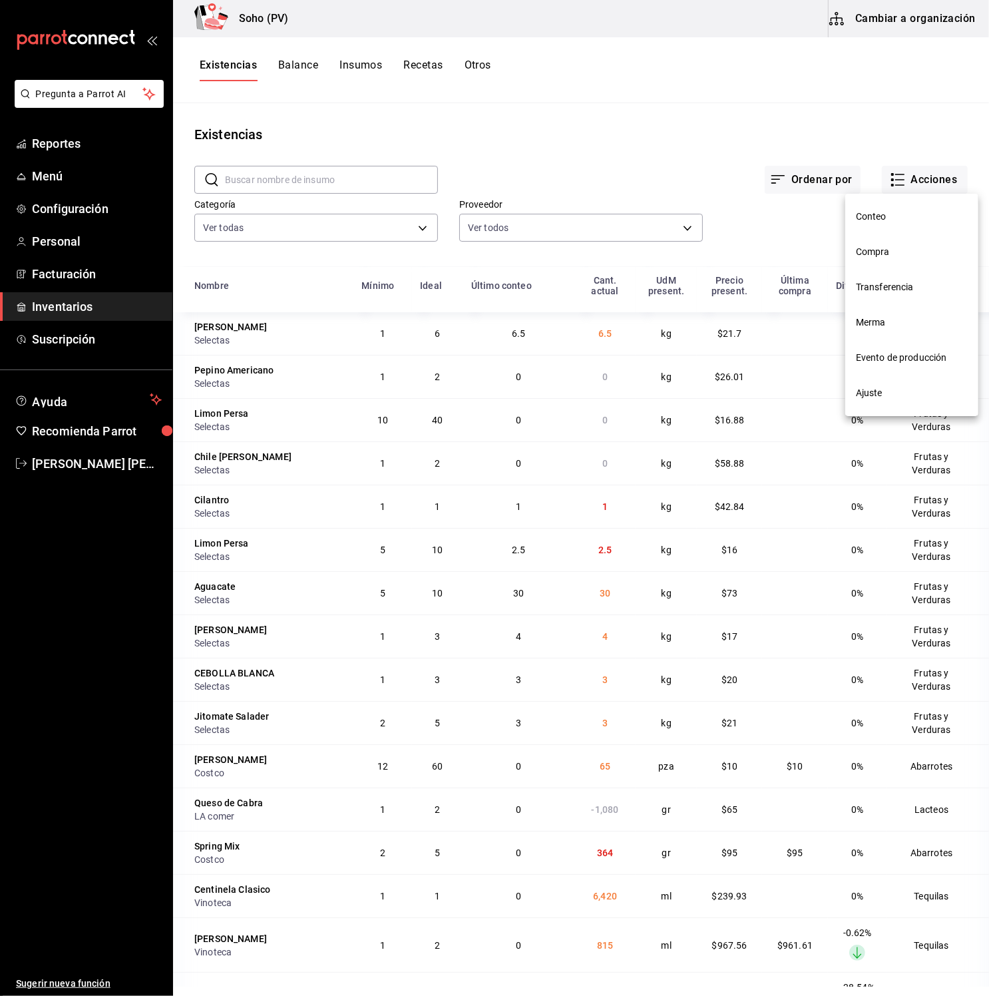
click at [885, 216] on span "Conteo" at bounding box center [912, 217] width 112 height 14
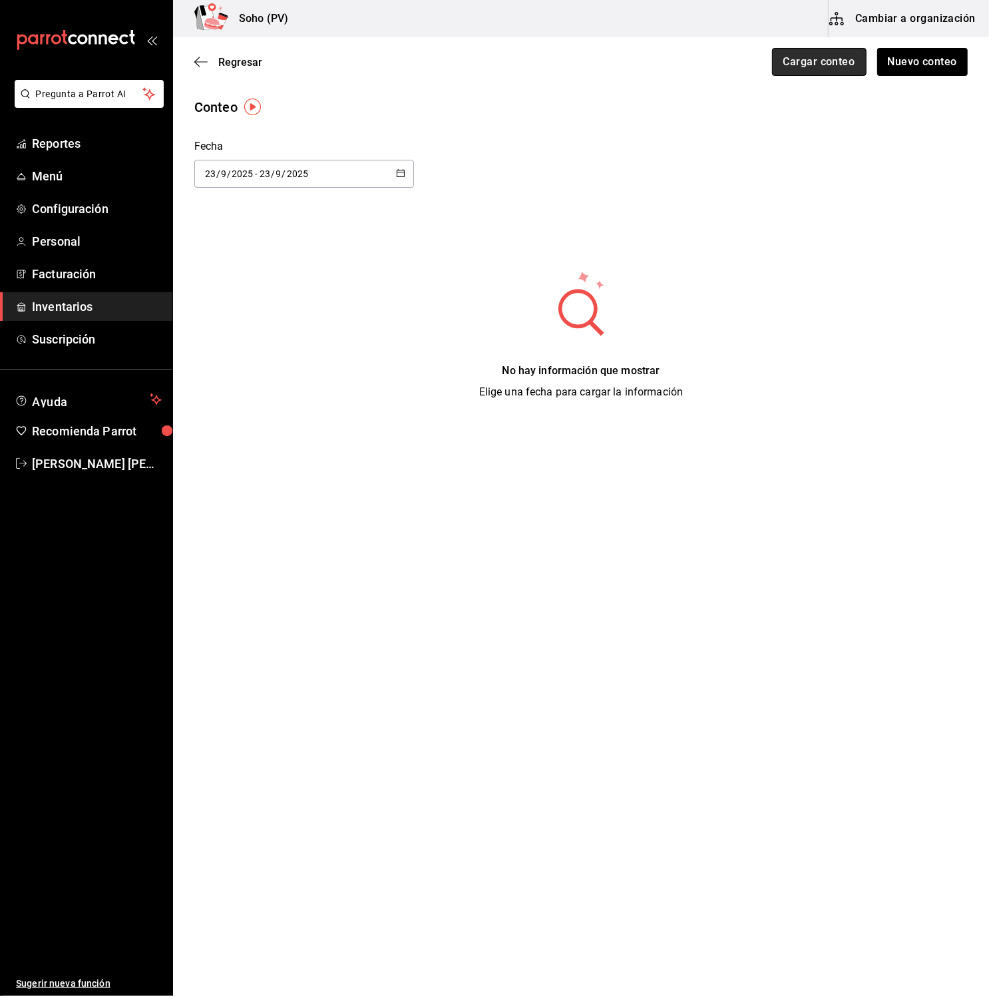
click at [829, 63] on button "Cargar conteo" at bounding box center [819, 62] width 95 height 28
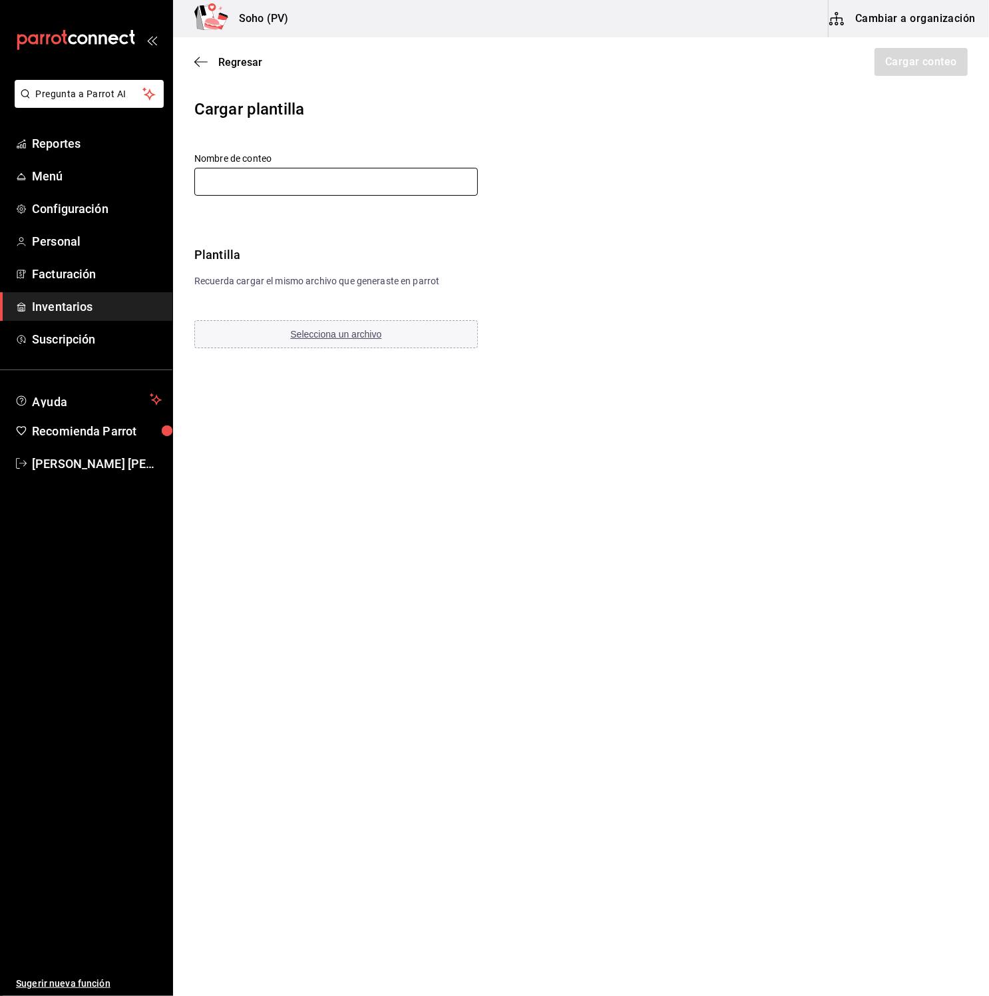
click at [307, 180] on input "text" at bounding box center [336, 182] width 284 height 28
type input "[DATE]"
click at [348, 328] on button "Selecciona un archivo" at bounding box center [336, 334] width 284 height 28
click at [25, 302] on icon "mailbox folders" at bounding box center [21, 307] width 11 height 11
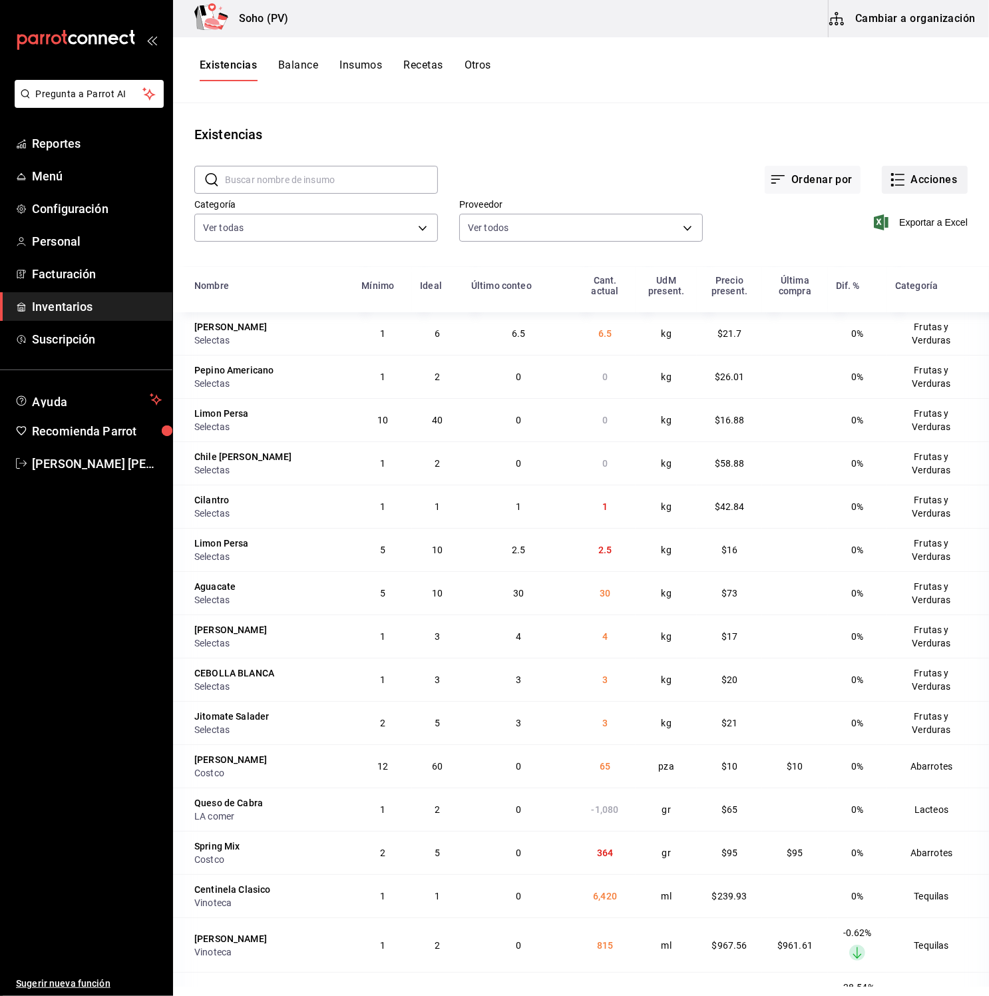
click at [899, 167] on button "Acciones" at bounding box center [925, 180] width 86 height 28
click at [906, 170] on div at bounding box center [494, 498] width 989 height 996
